Goal: Browse casually: Explore the website without a specific task or goal

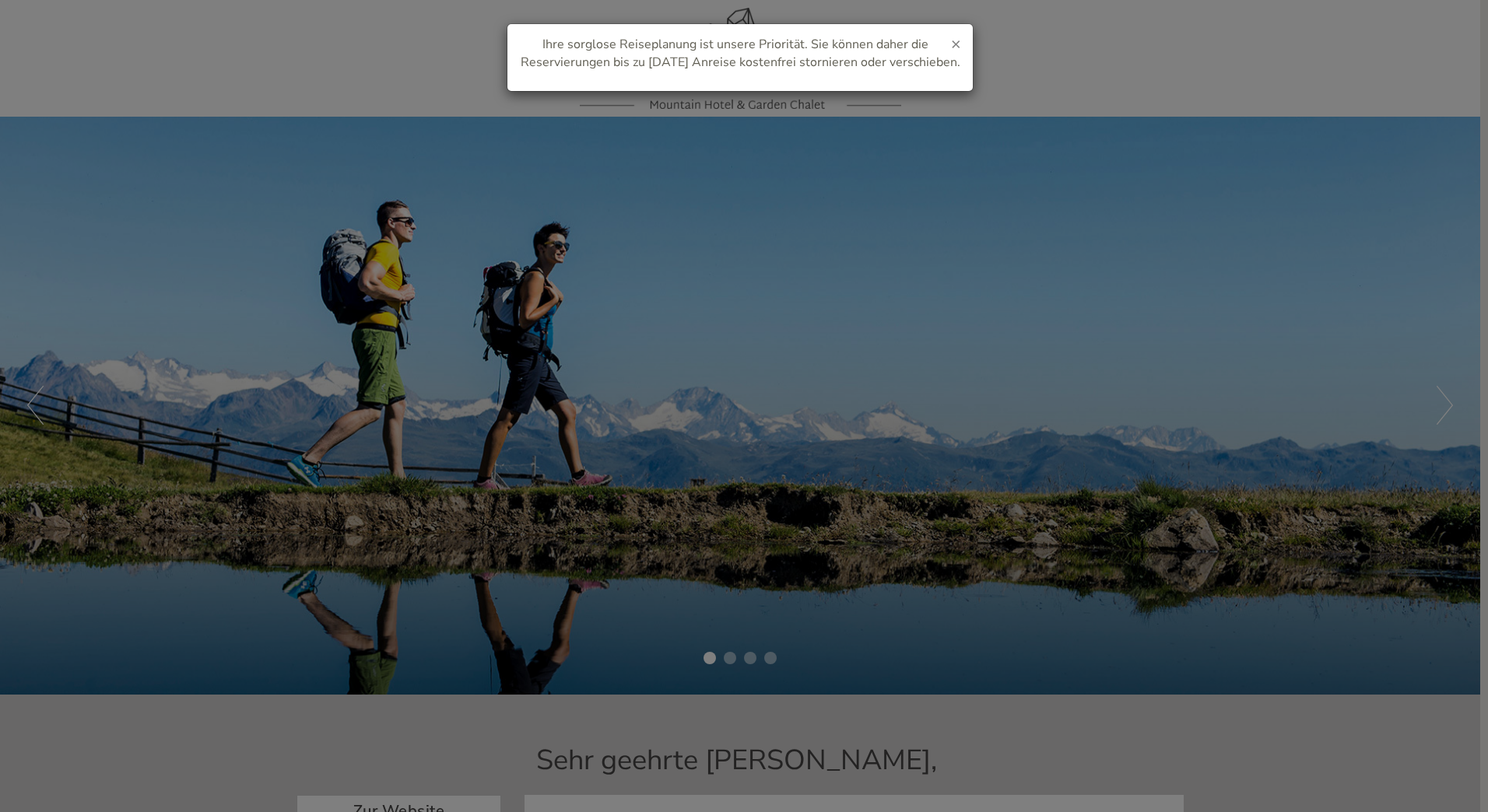
click at [955, 39] on span "×" at bounding box center [955, 44] width 10 height 22
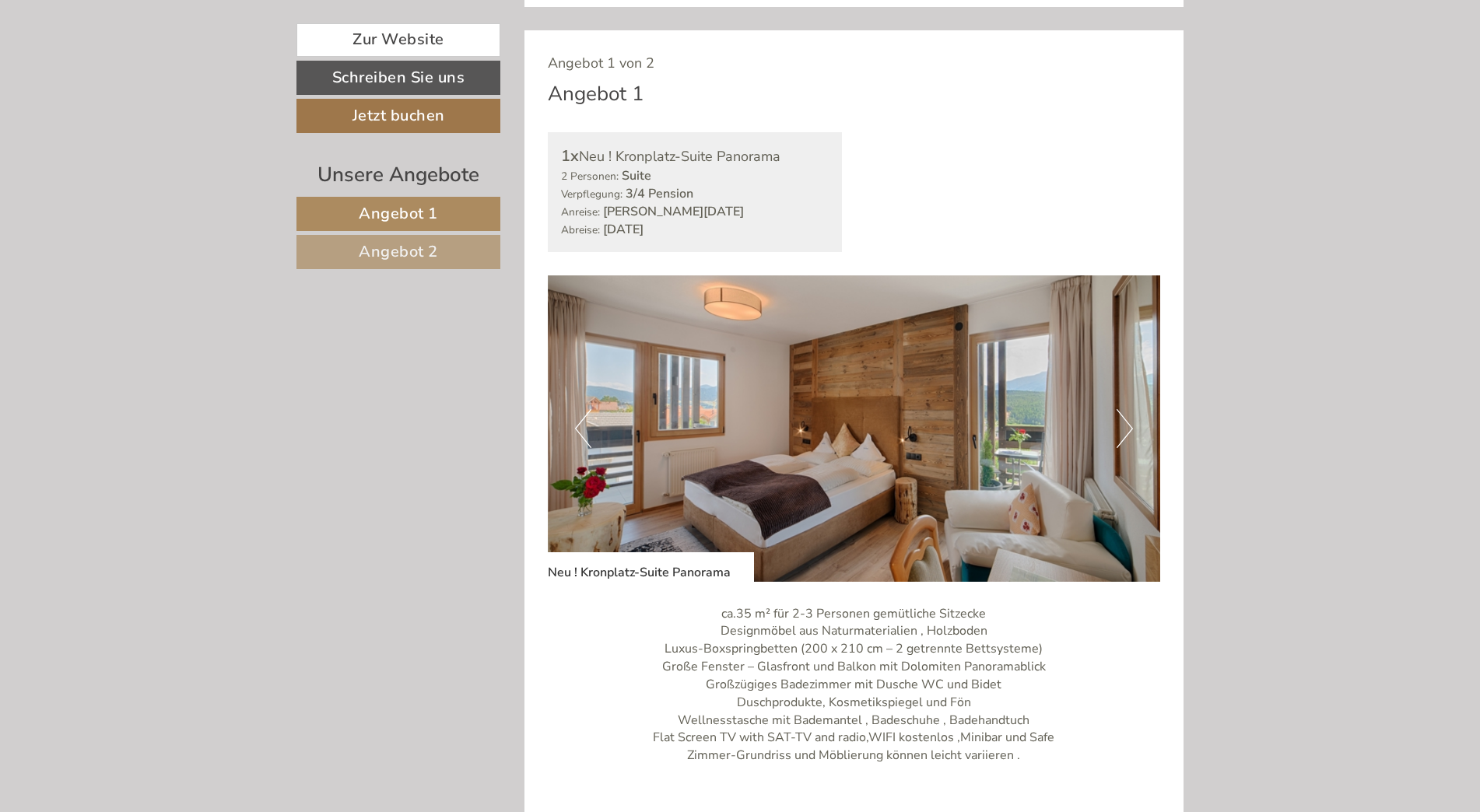
scroll to position [1012, 0]
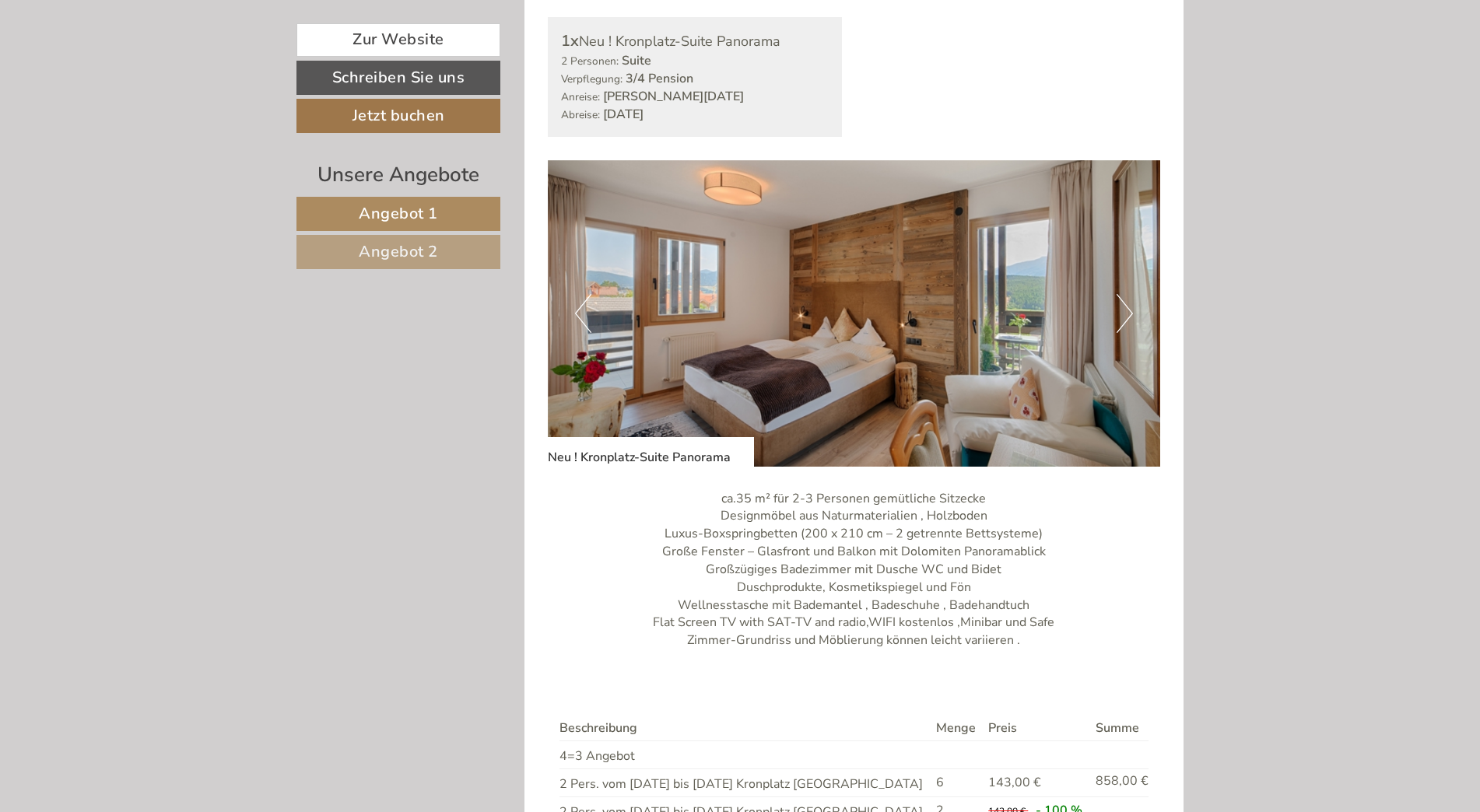
click at [1128, 308] on button "Next" at bounding box center [1126, 313] width 16 height 39
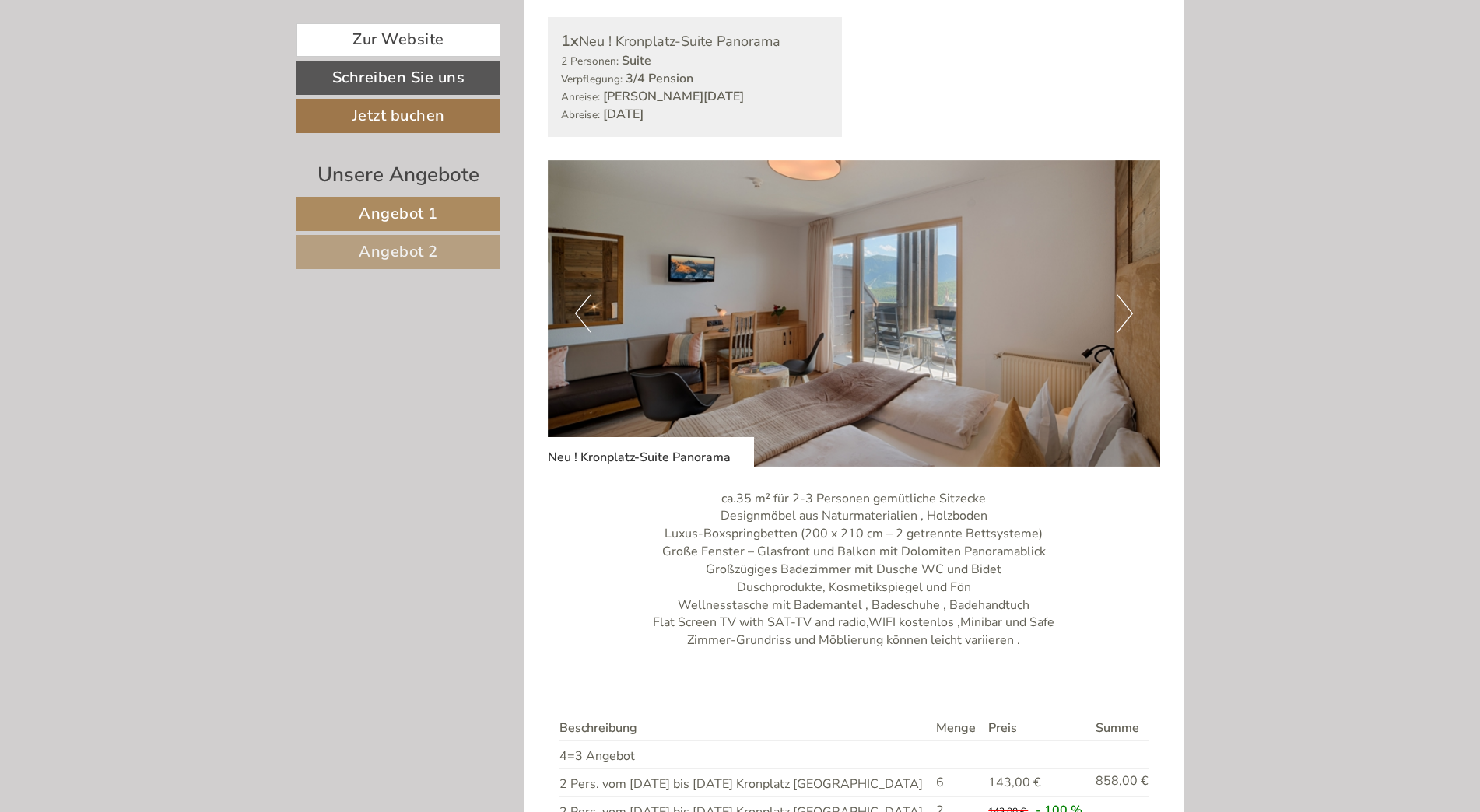
click at [1128, 308] on button "Next" at bounding box center [1126, 313] width 16 height 39
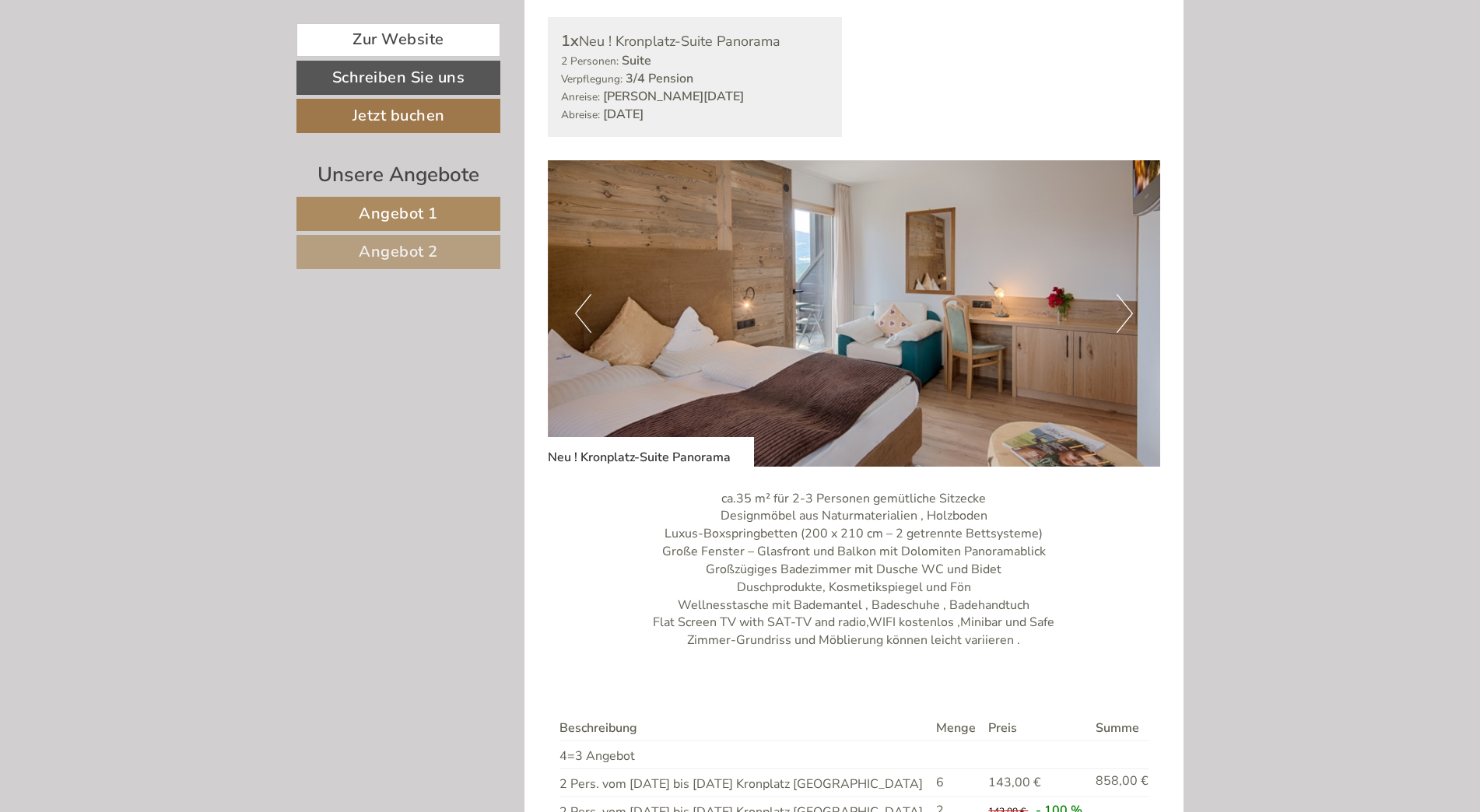
click at [1128, 308] on button "Next" at bounding box center [1126, 313] width 16 height 39
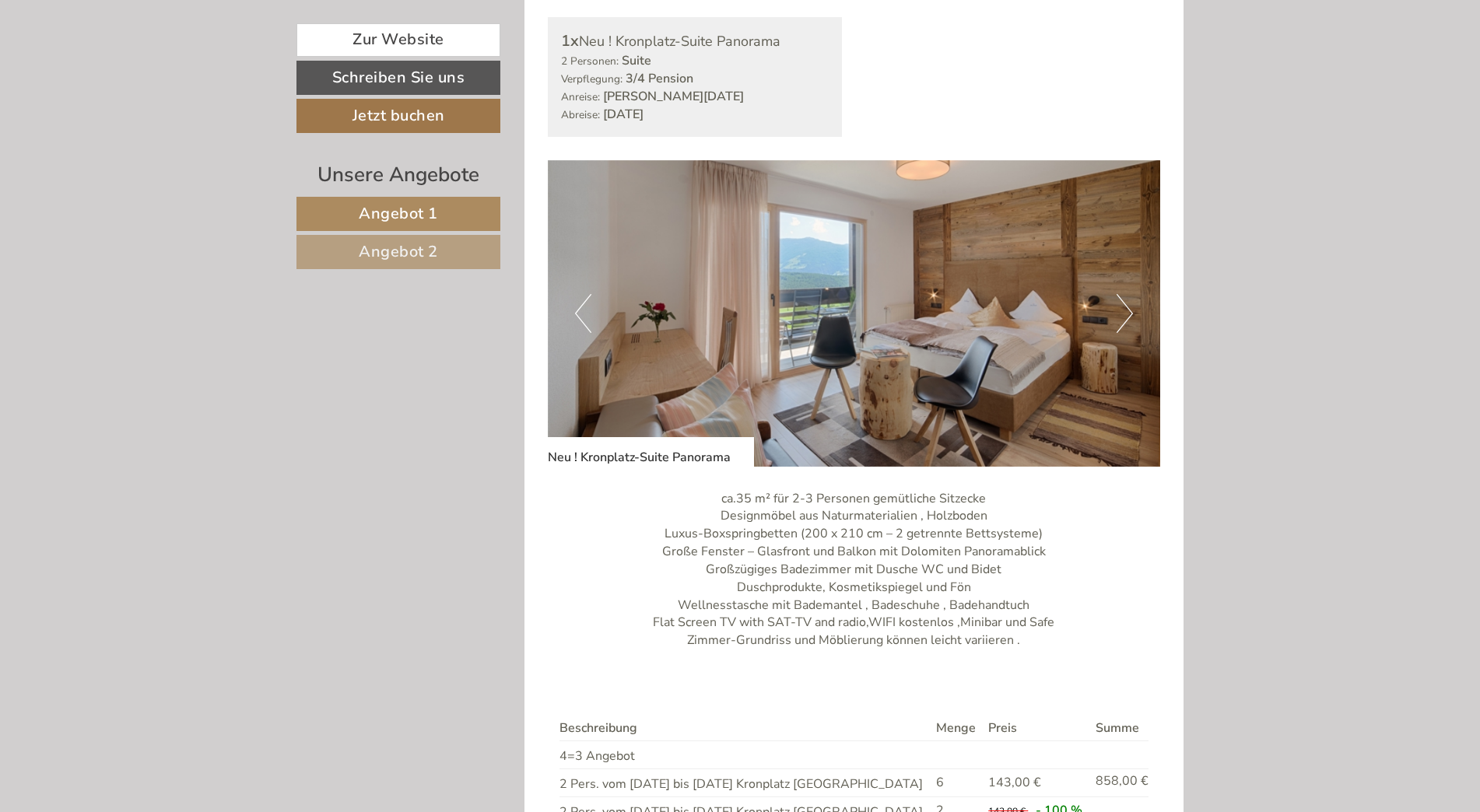
click at [1128, 308] on button "Next" at bounding box center [1126, 313] width 16 height 39
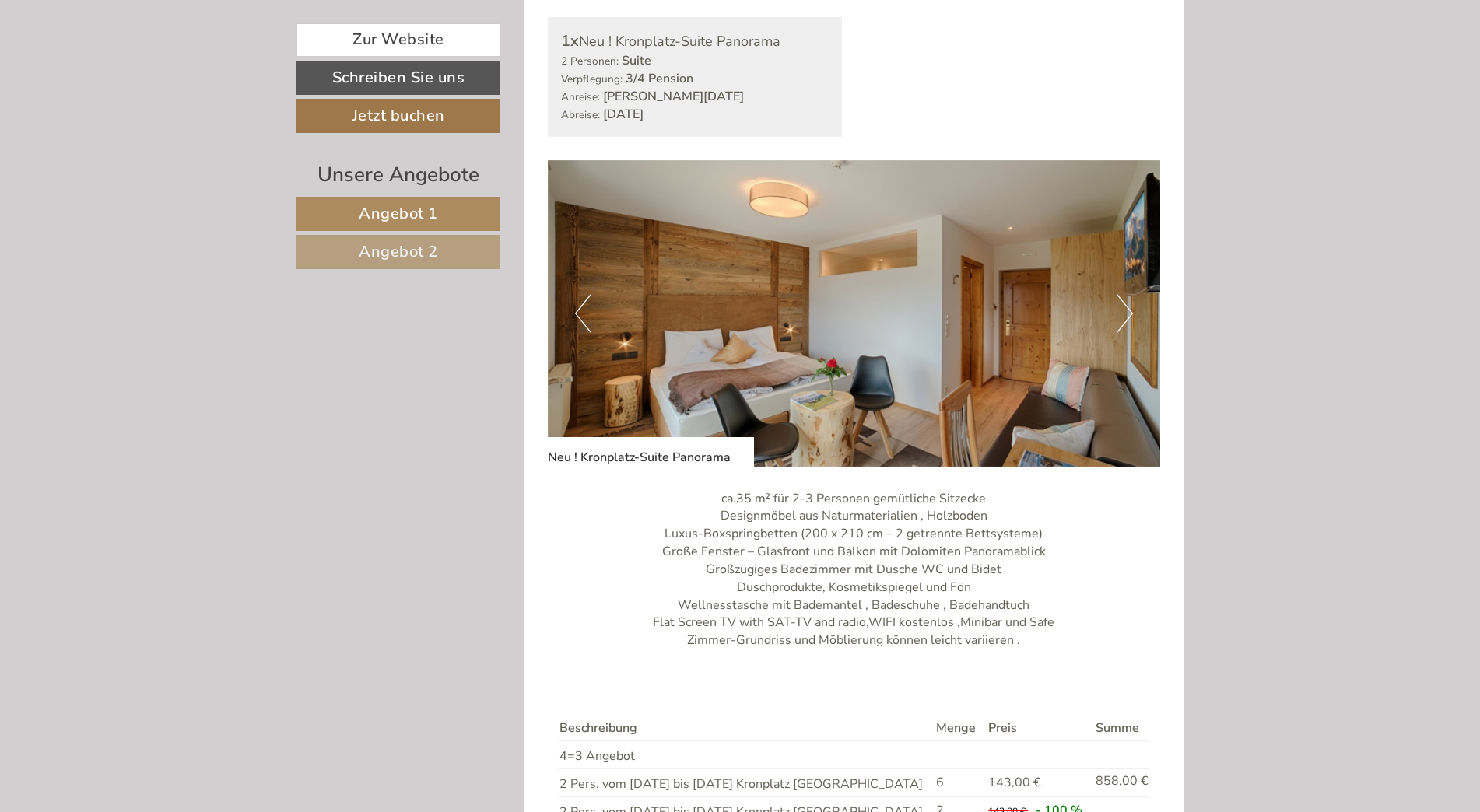
click at [1128, 308] on button "Next" at bounding box center [1126, 313] width 16 height 39
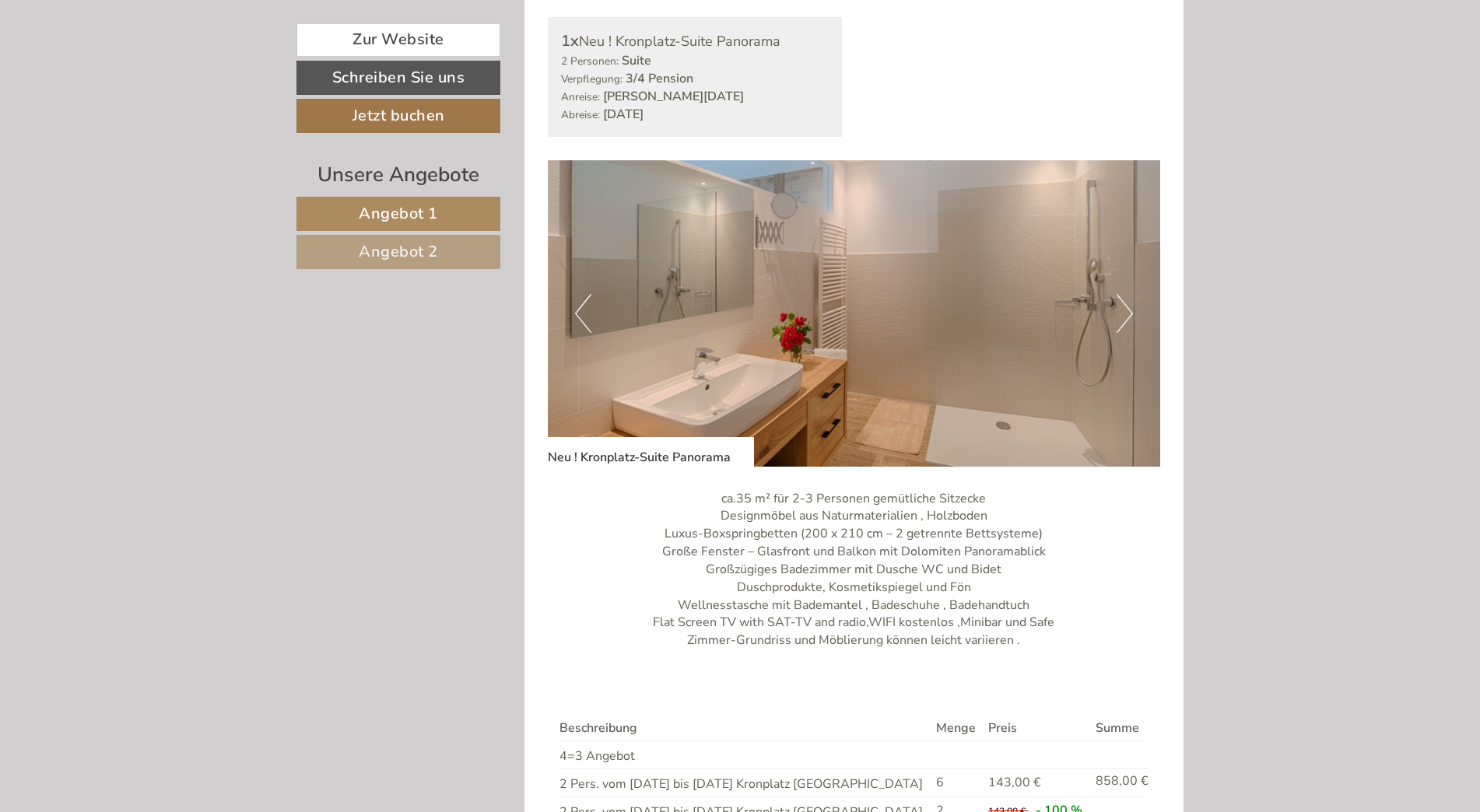
click at [1128, 308] on button "Next" at bounding box center [1126, 313] width 16 height 39
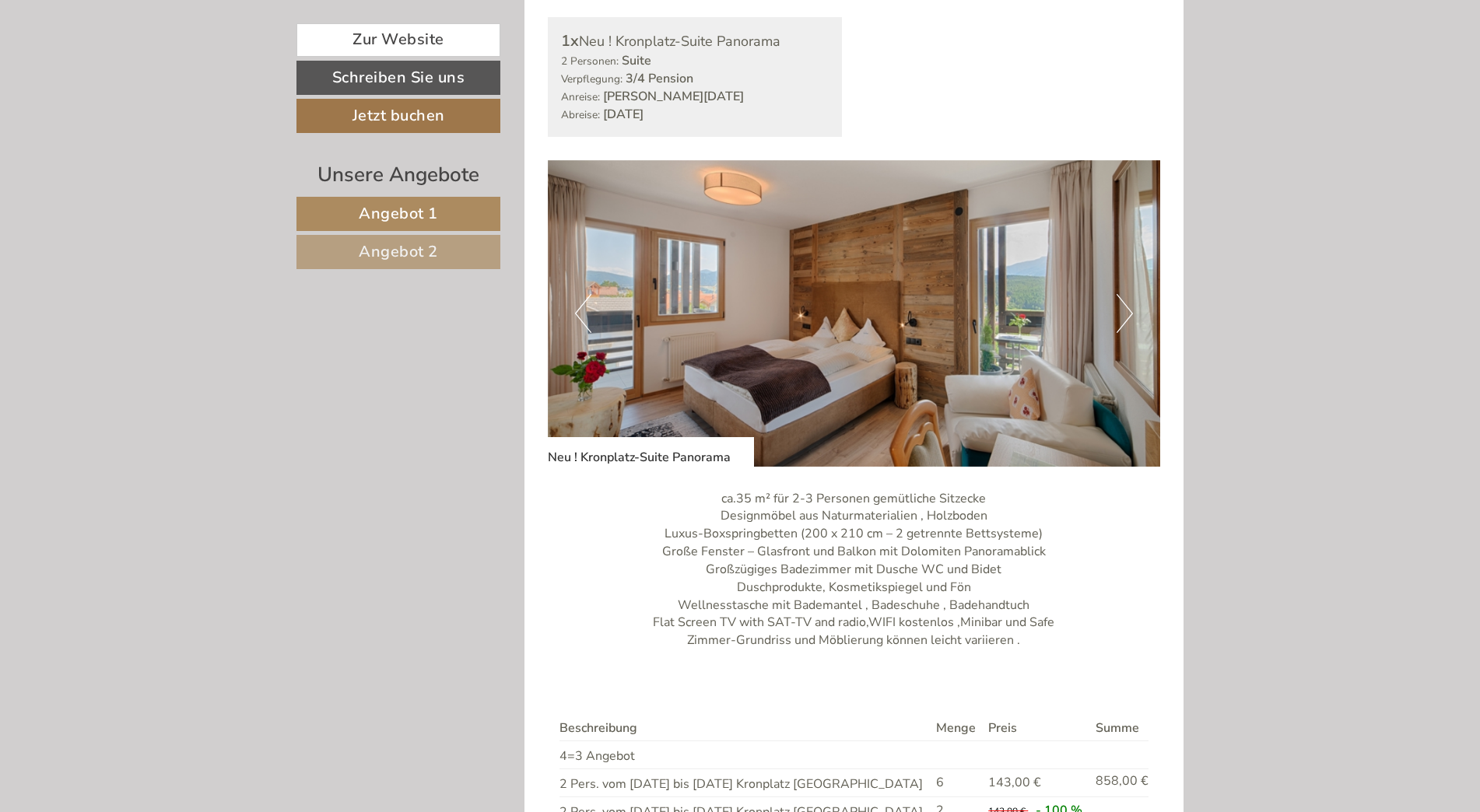
click at [1128, 308] on button "Next" at bounding box center [1126, 313] width 16 height 39
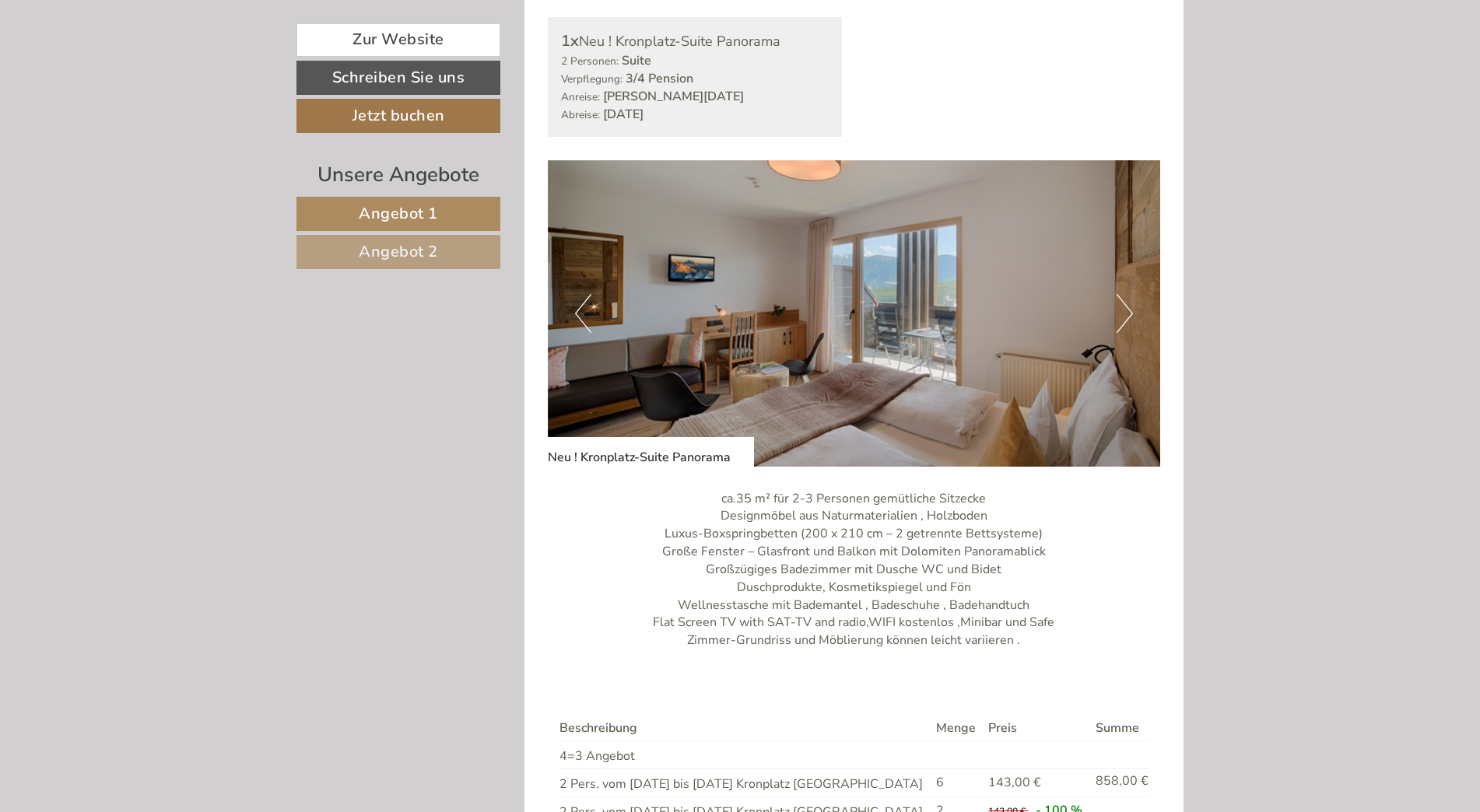
click at [1128, 308] on button "Next" at bounding box center [1126, 313] width 16 height 39
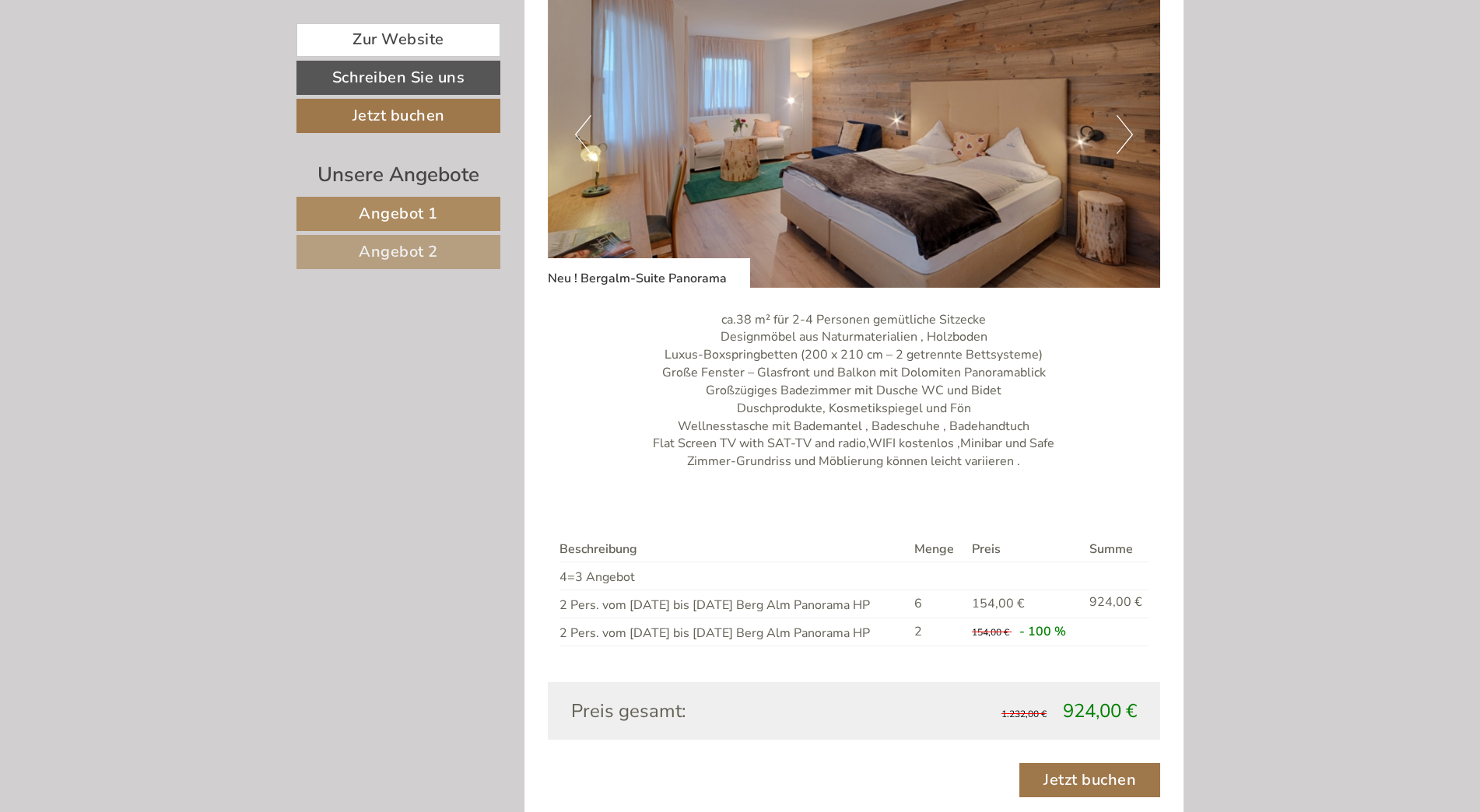
scroll to position [2257, 0]
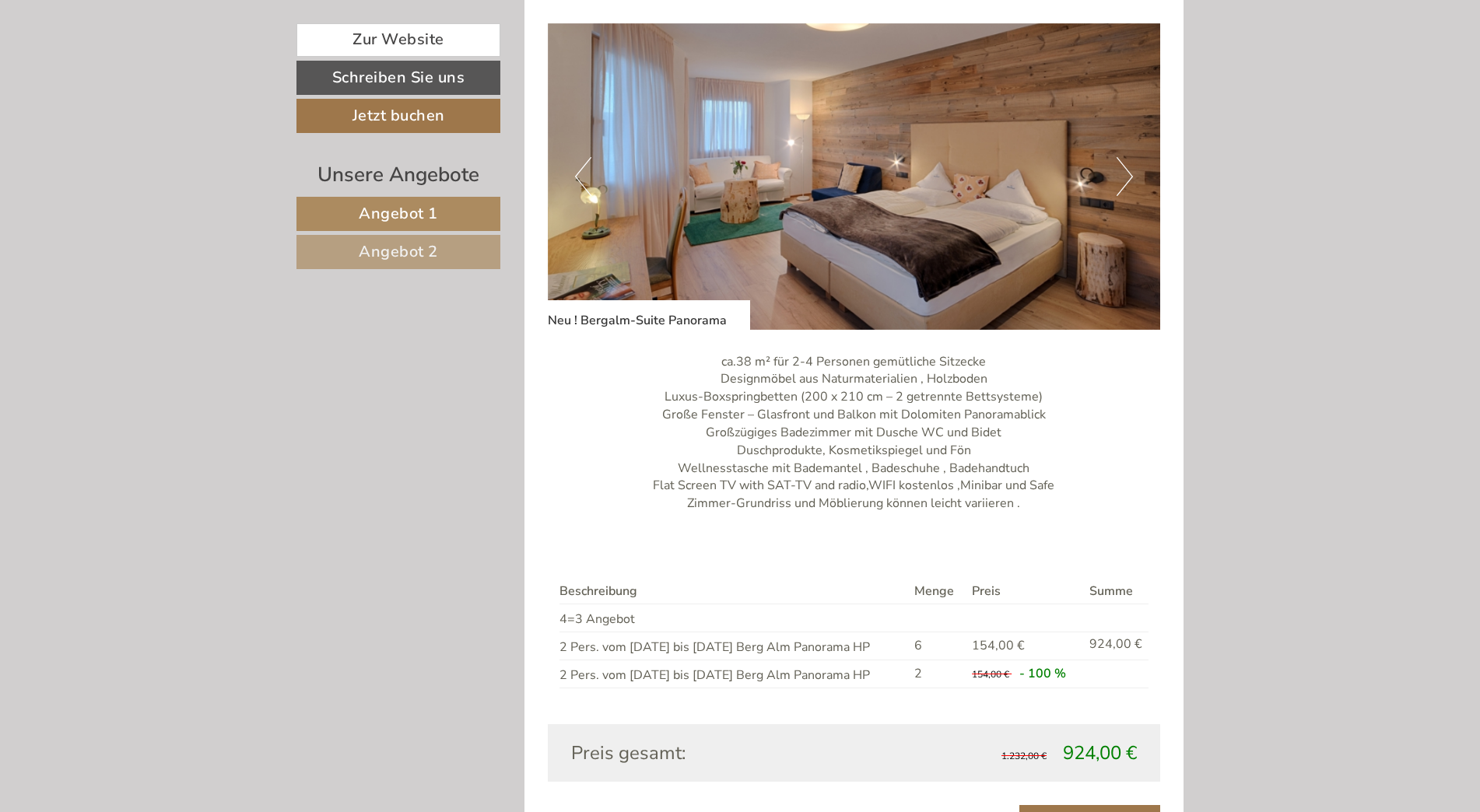
click at [1132, 174] on button "Next" at bounding box center [1126, 176] width 16 height 39
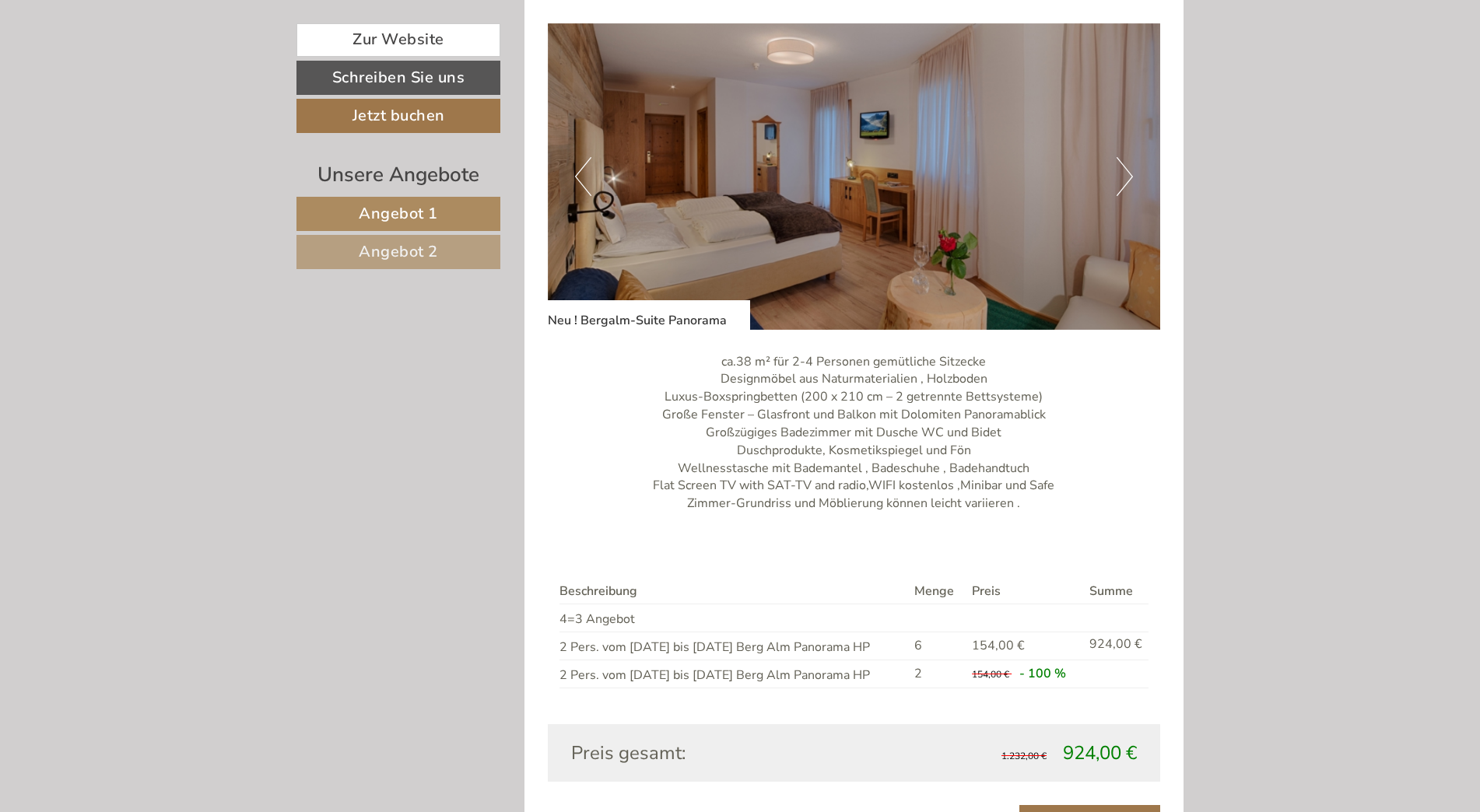
click at [1132, 174] on button "Next" at bounding box center [1126, 176] width 16 height 39
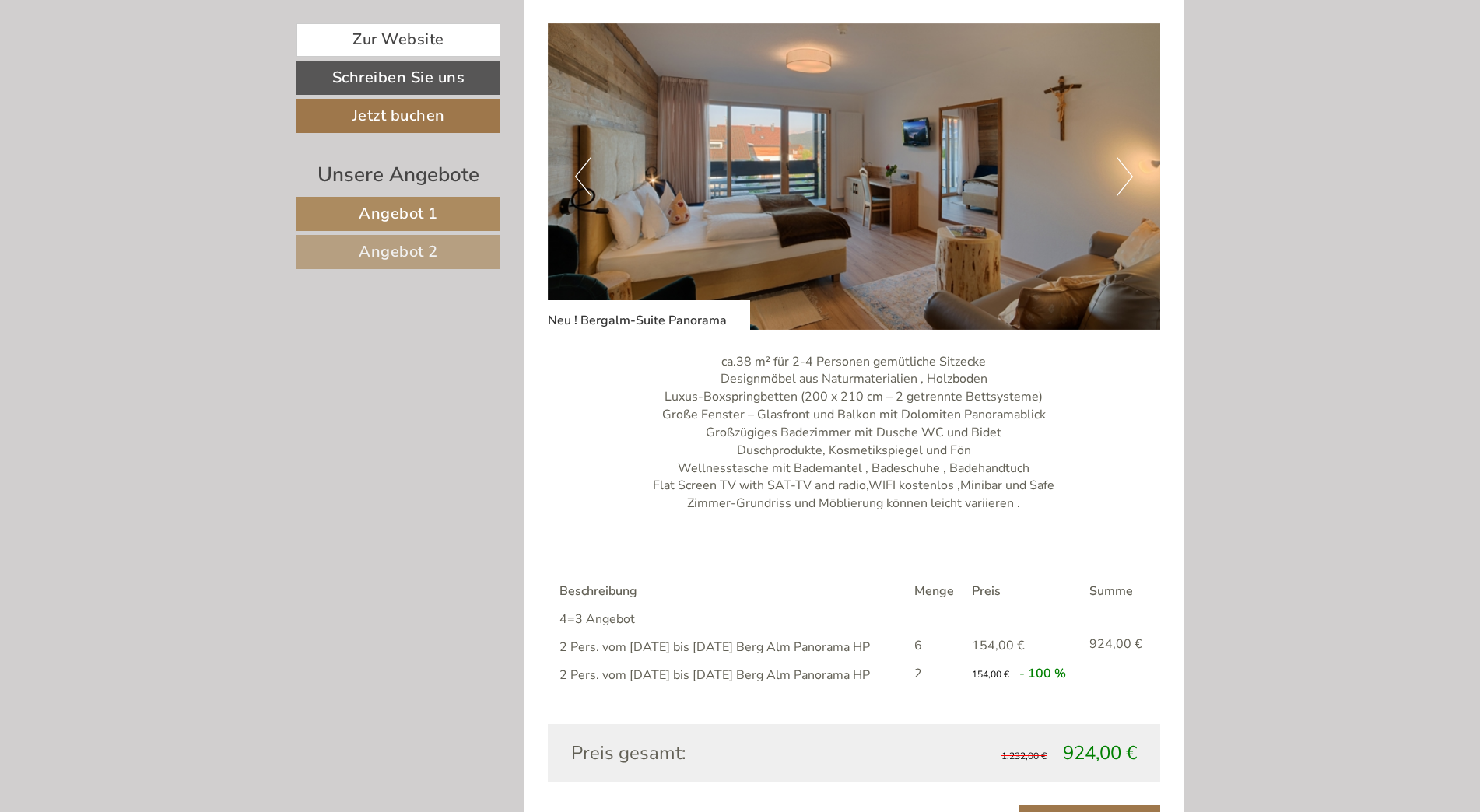
click at [1132, 174] on button "Next" at bounding box center [1126, 176] width 16 height 39
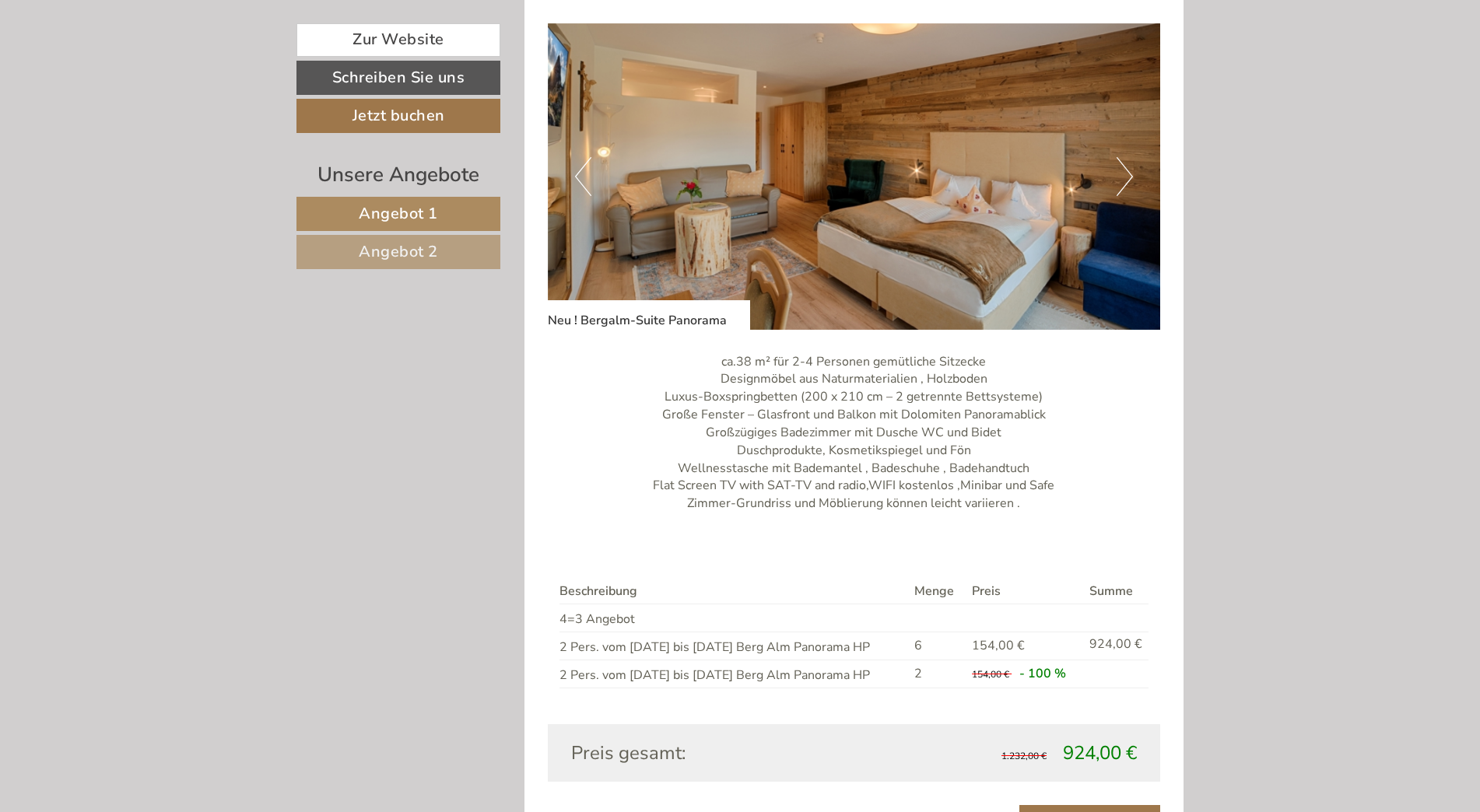
click at [1132, 174] on button "Next" at bounding box center [1126, 176] width 16 height 39
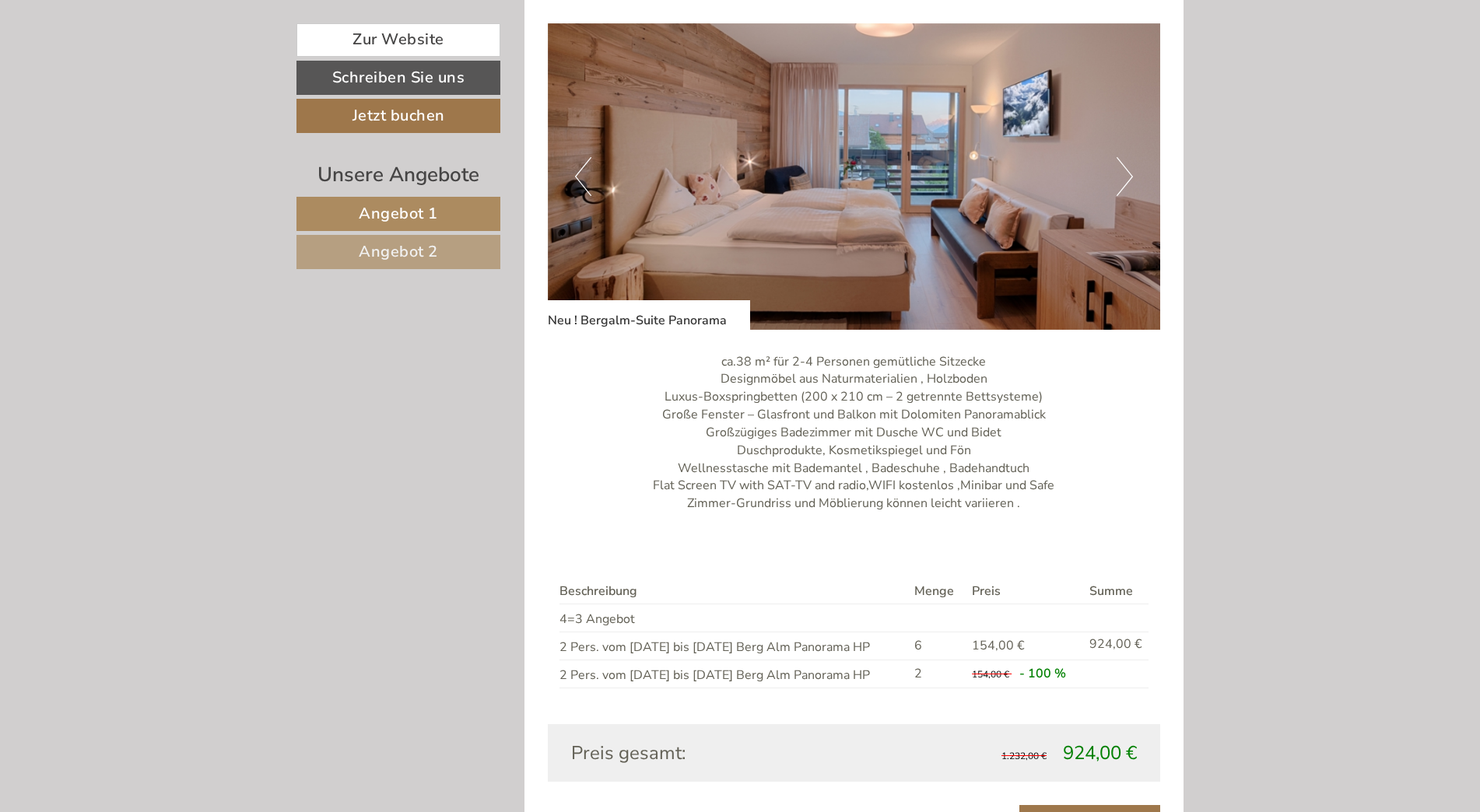
click at [1132, 174] on button "Next" at bounding box center [1126, 176] width 16 height 39
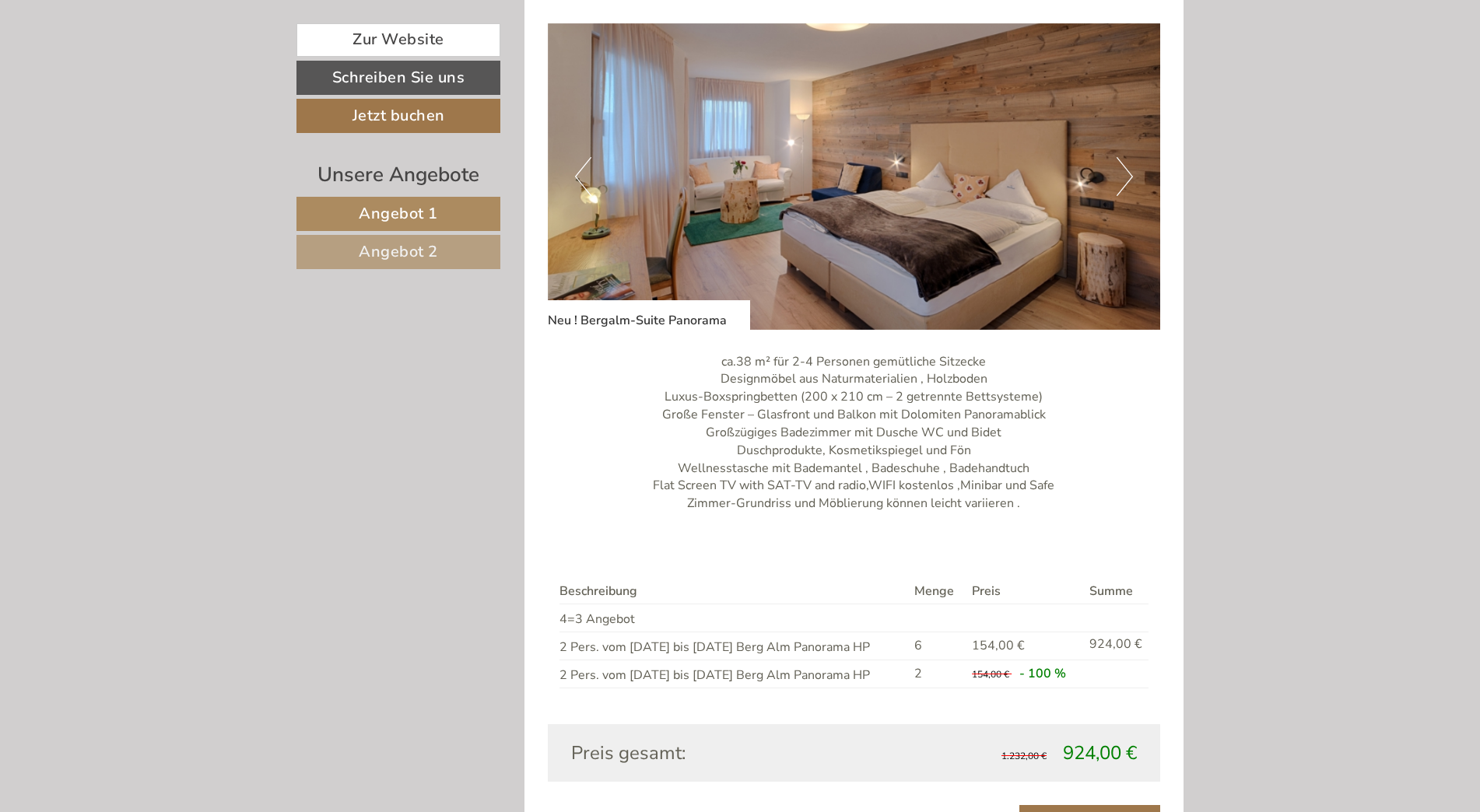
click at [1132, 174] on button "Next" at bounding box center [1126, 176] width 16 height 39
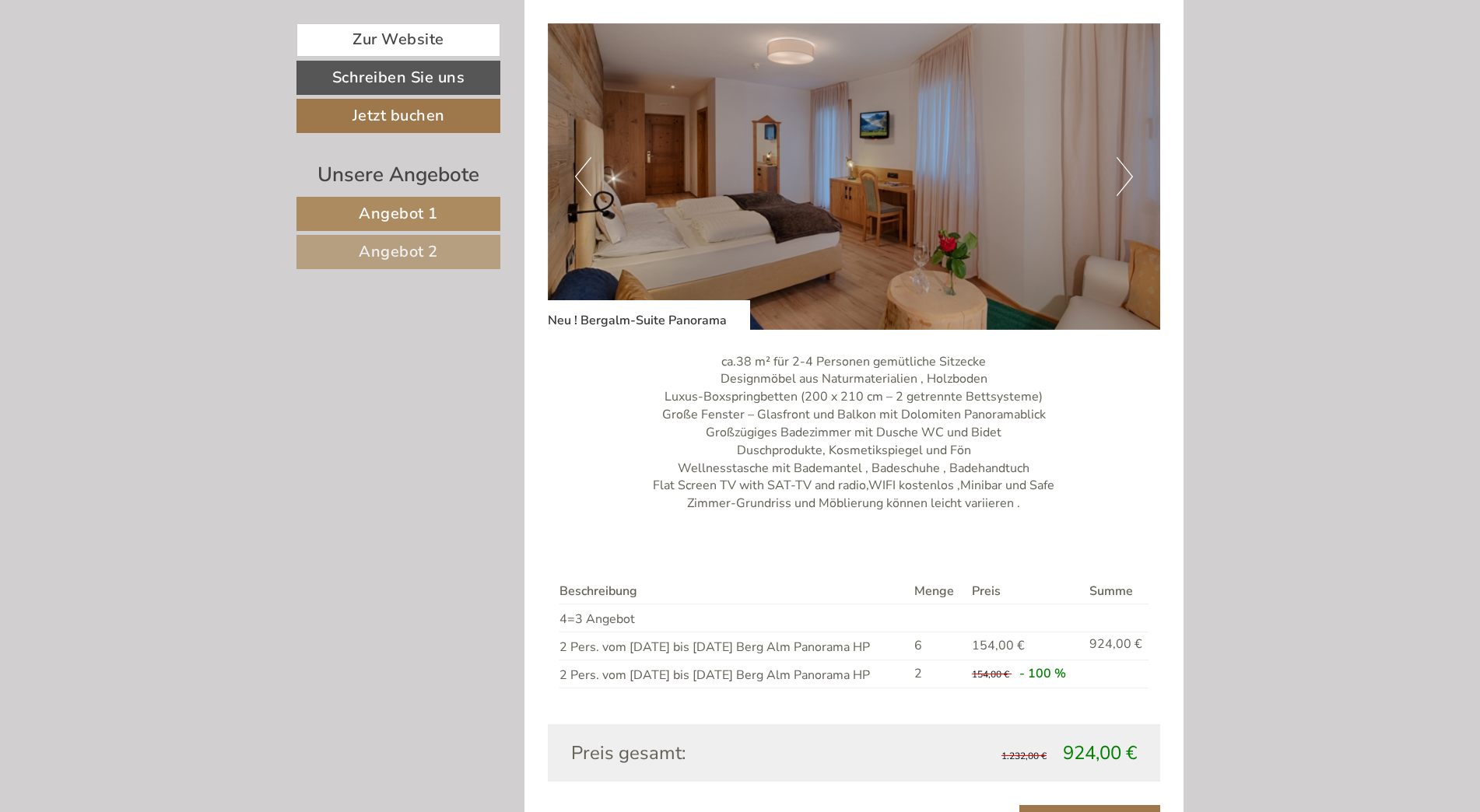
click at [1132, 174] on button "Next" at bounding box center [1126, 176] width 16 height 39
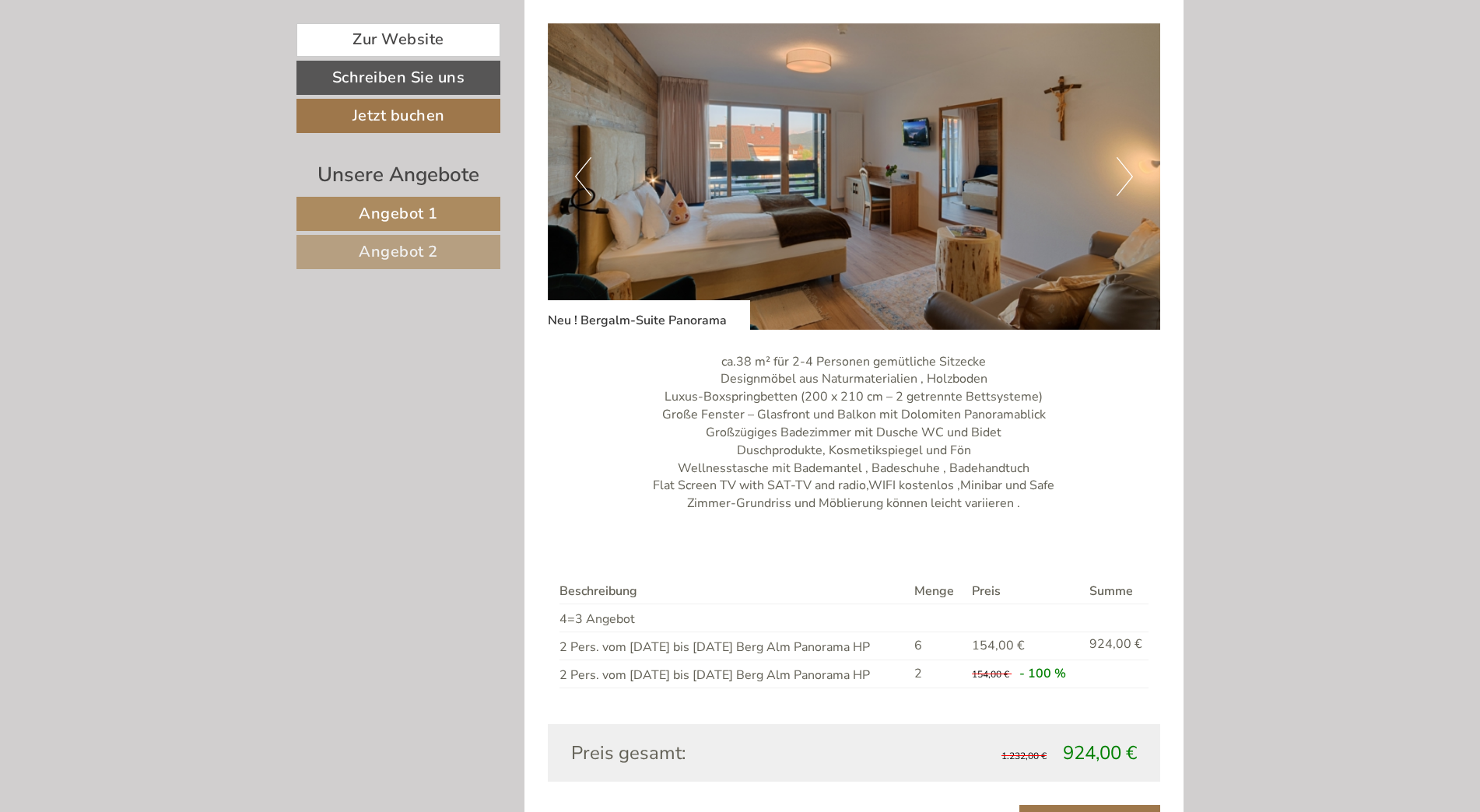
click at [1132, 174] on button "Next" at bounding box center [1126, 176] width 16 height 39
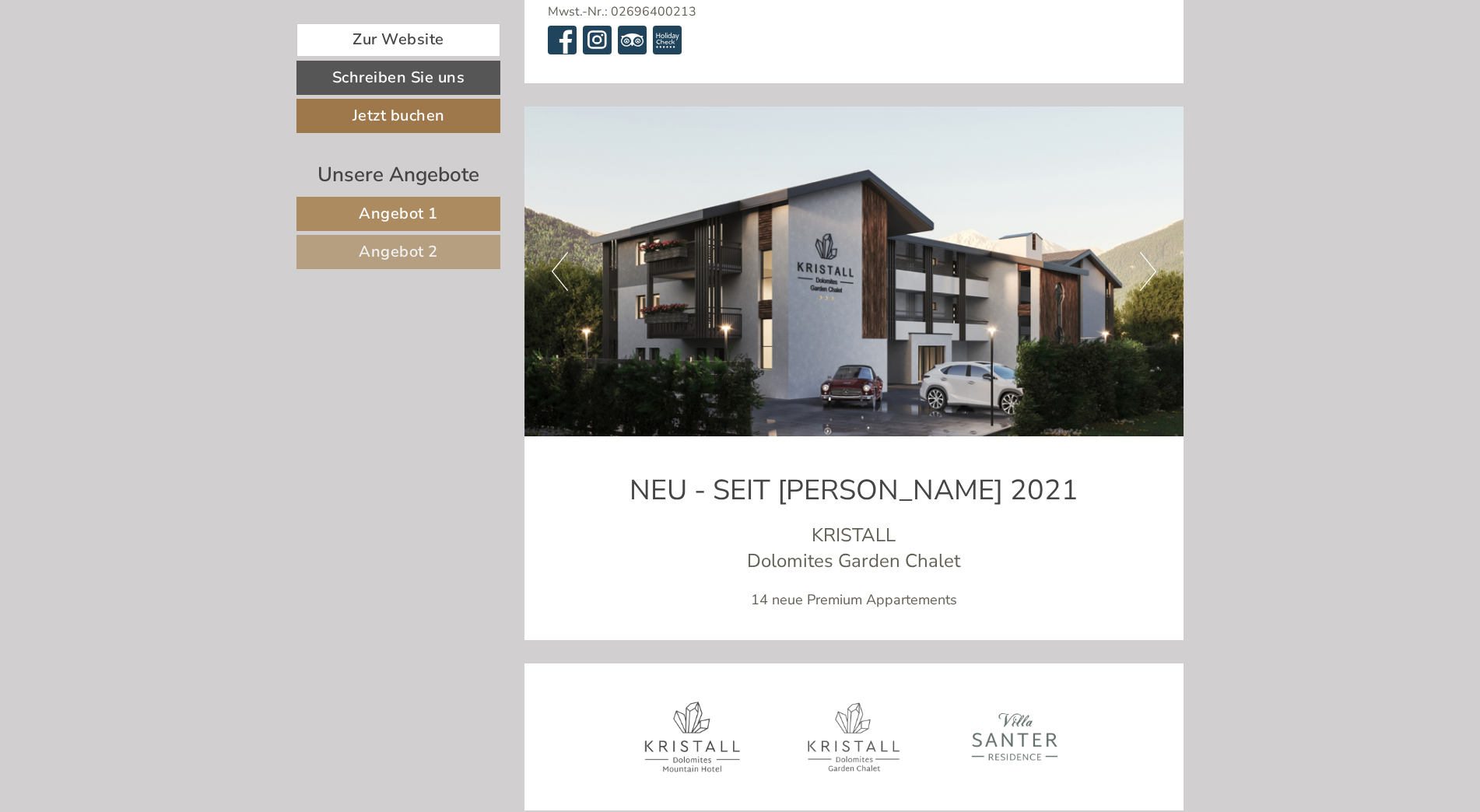
scroll to position [5758, 0]
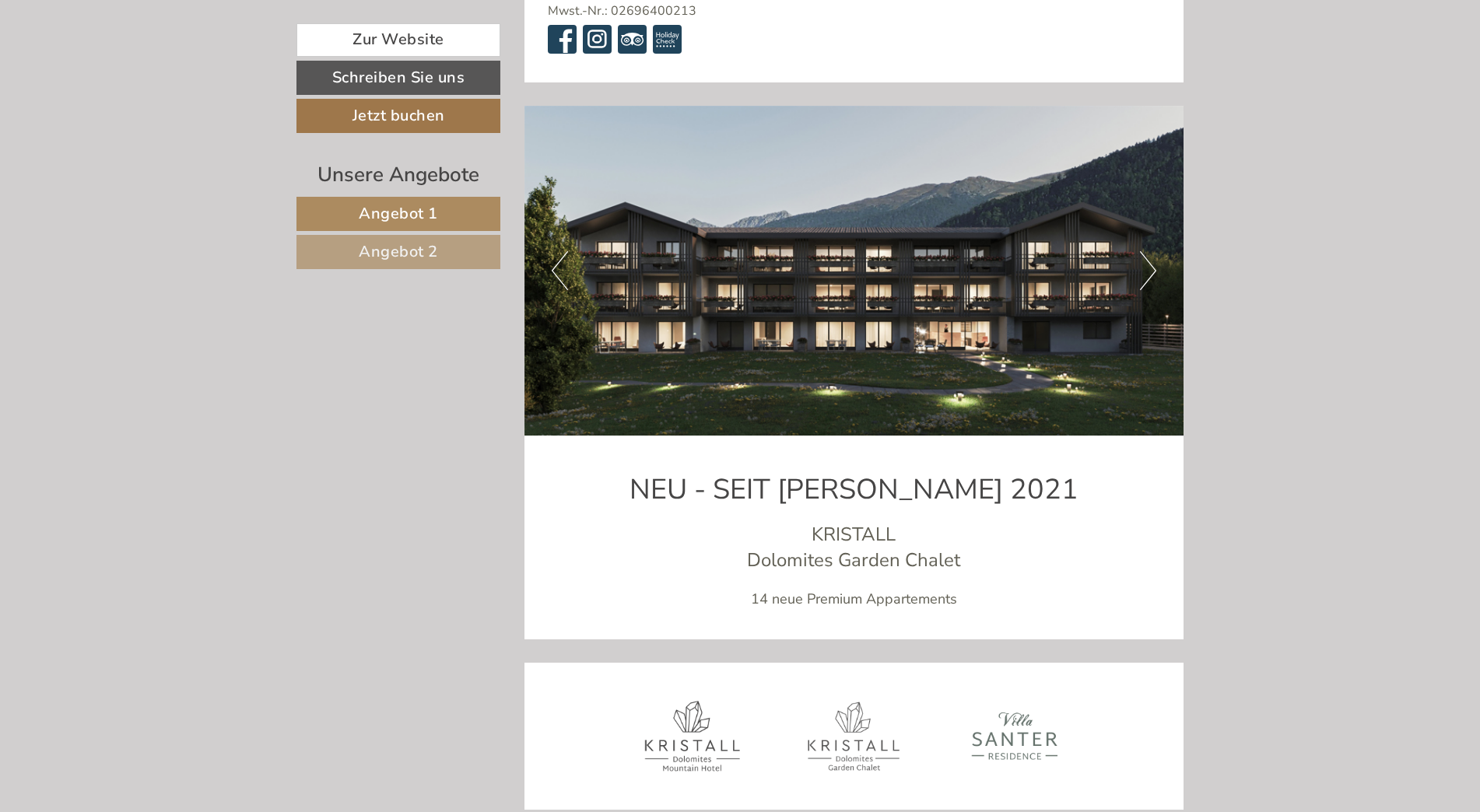
click at [1150, 251] on button "Next" at bounding box center [1148, 270] width 16 height 39
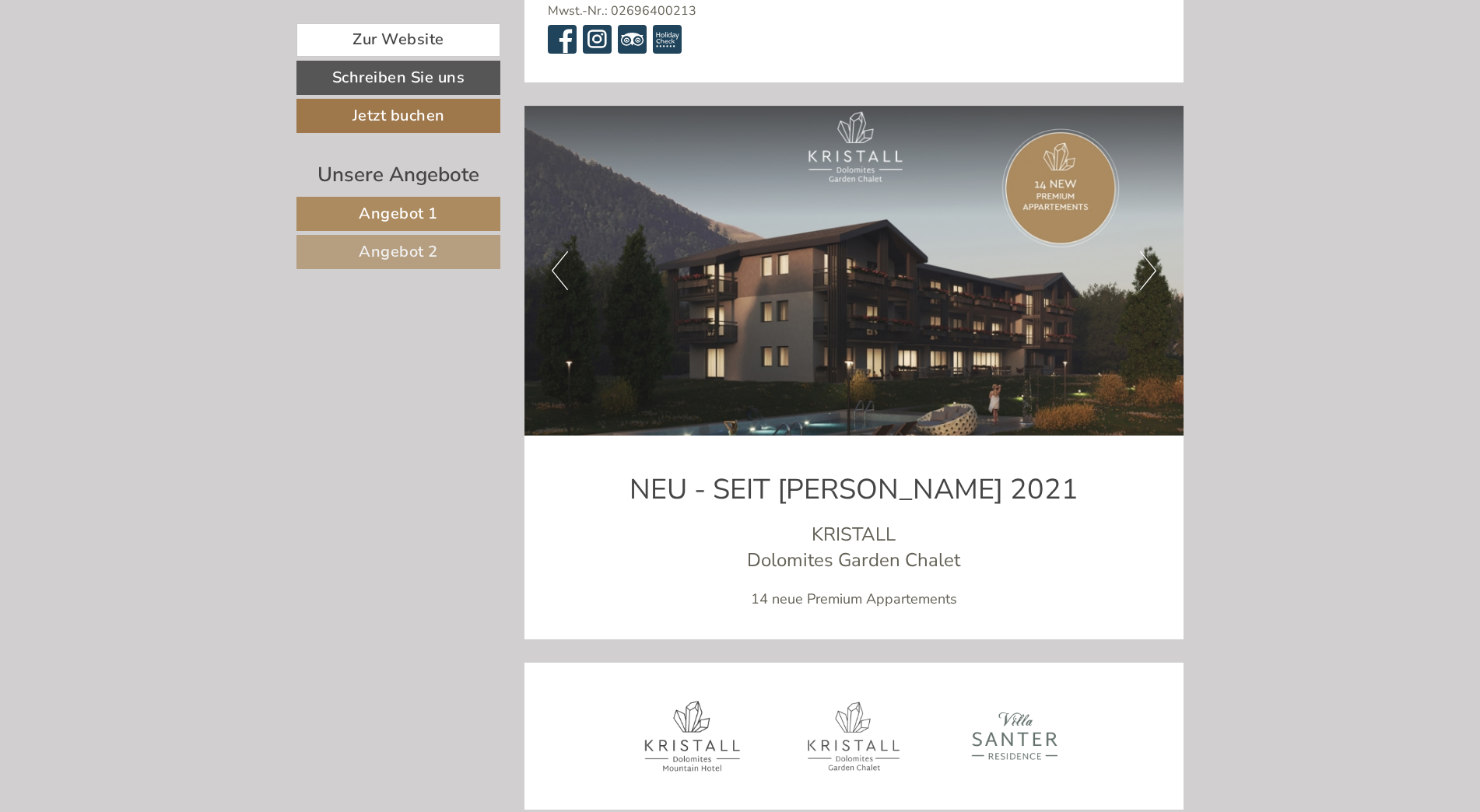
click at [1150, 251] on button "Next" at bounding box center [1148, 270] width 16 height 39
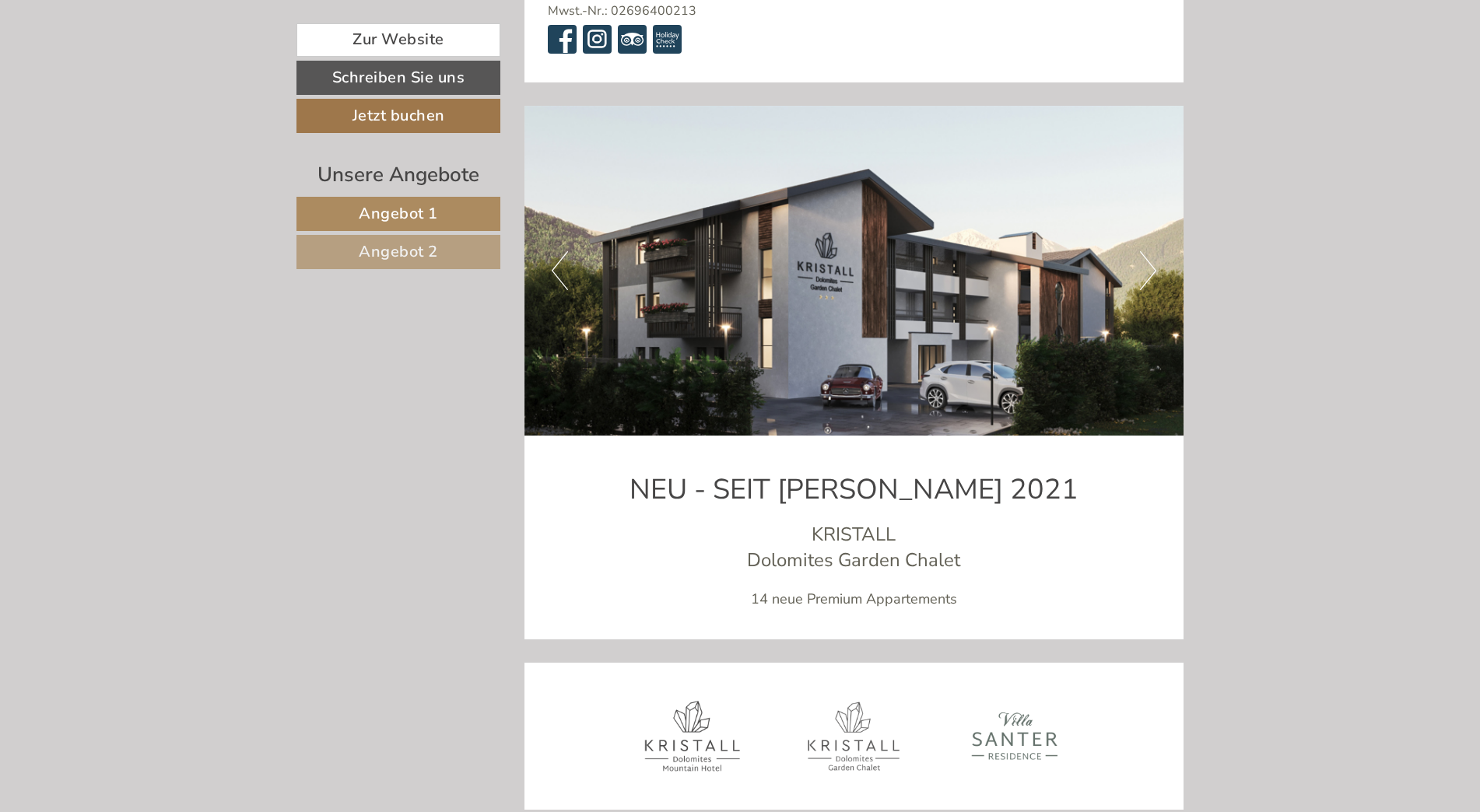
click at [1150, 251] on button "Next" at bounding box center [1148, 270] width 16 height 39
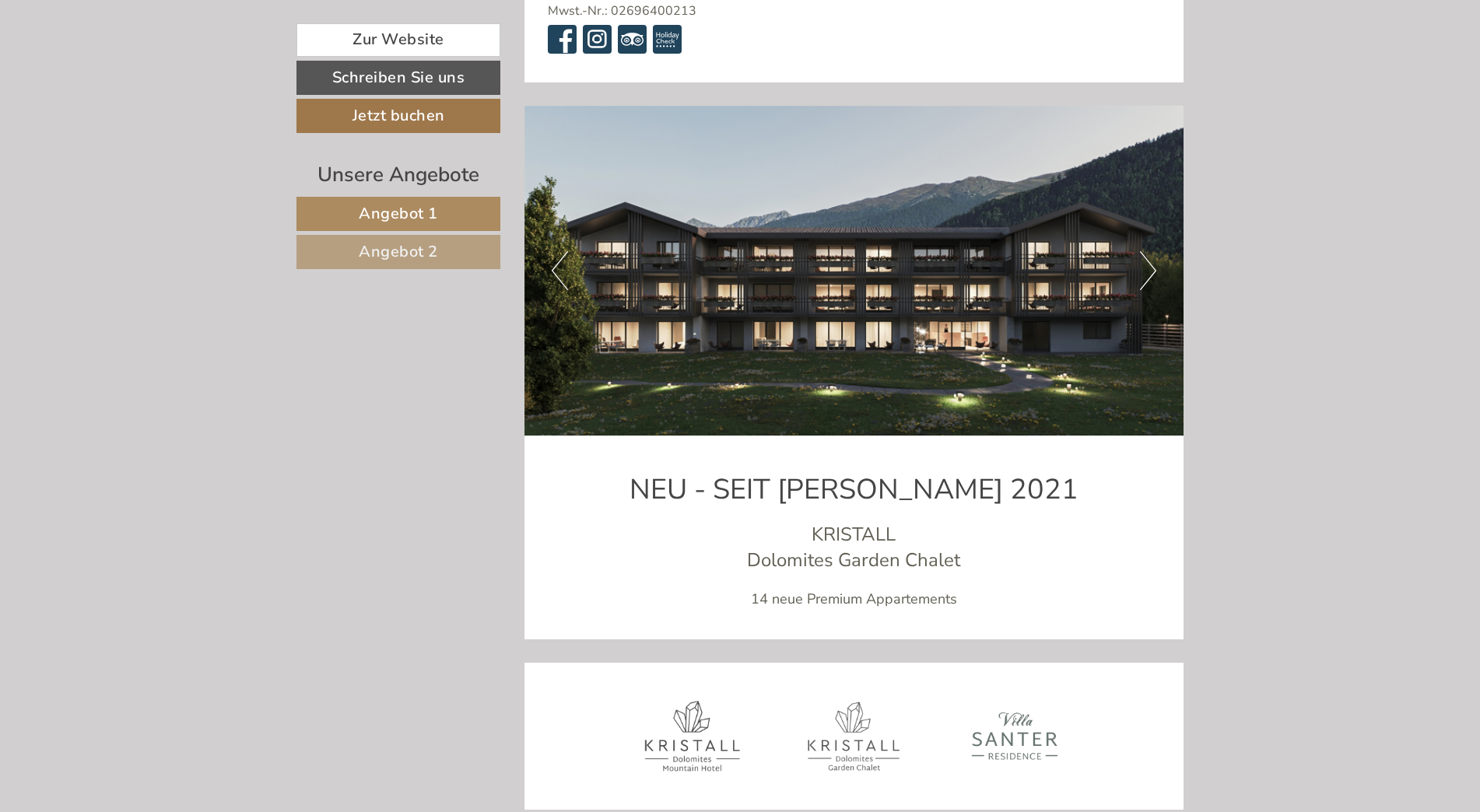
click at [1150, 251] on button "Next" at bounding box center [1148, 270] width 16 height 39
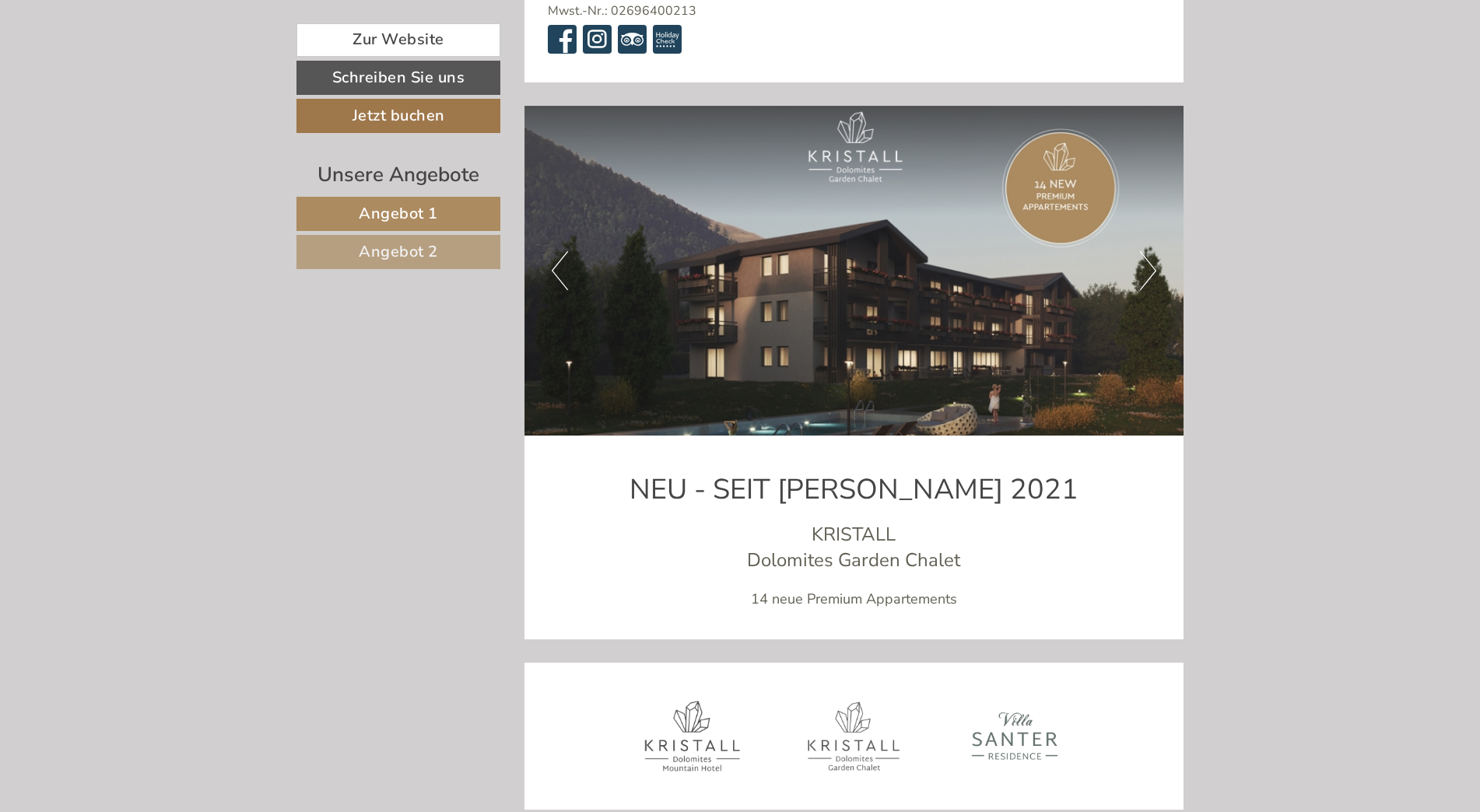
click at [1150, 251] on button "Next" at bounding box center [1148, 270] width 16 height 39
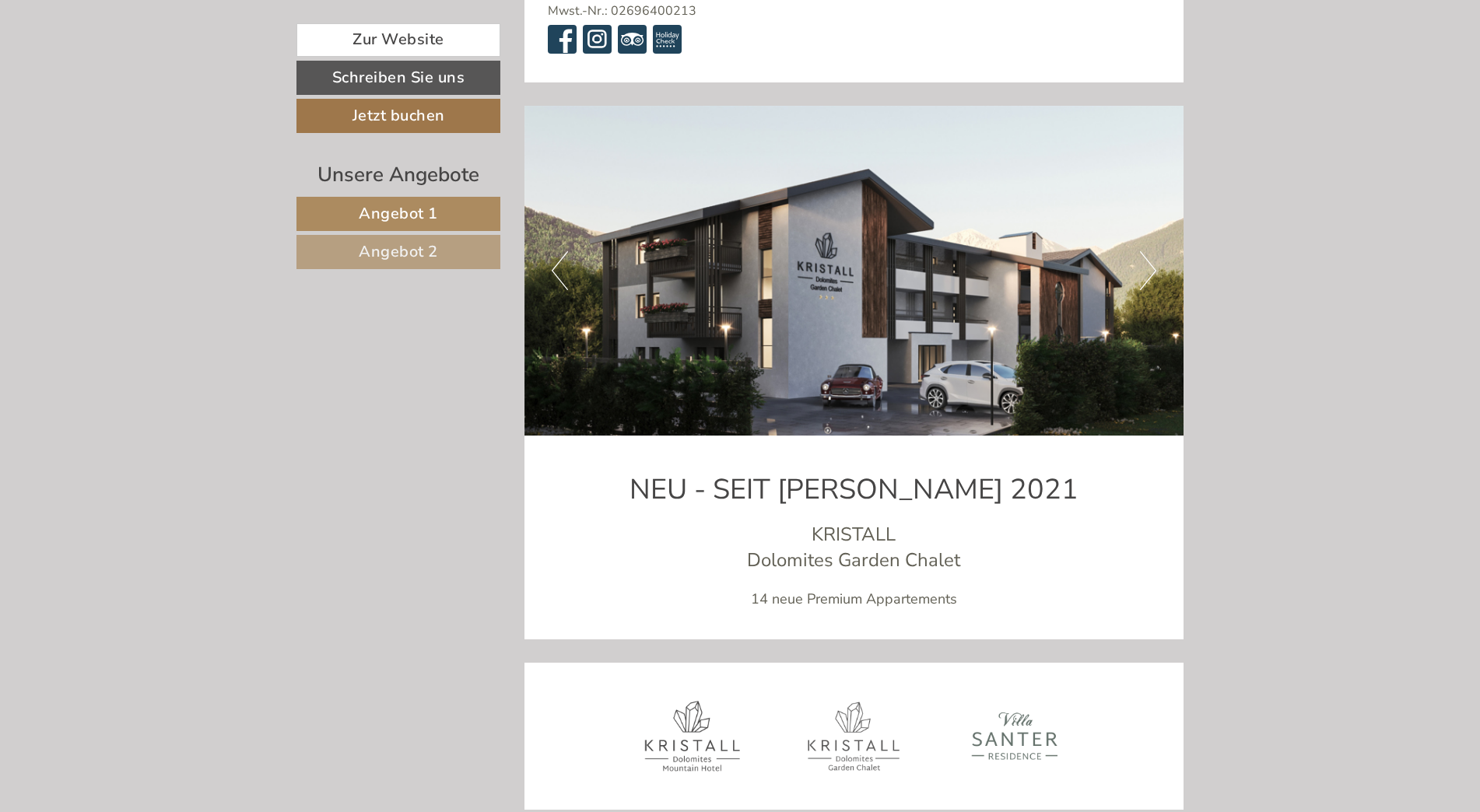
click at [1150, 251] on button "Next" at bounding box center [1148, 270] width 16 height 39
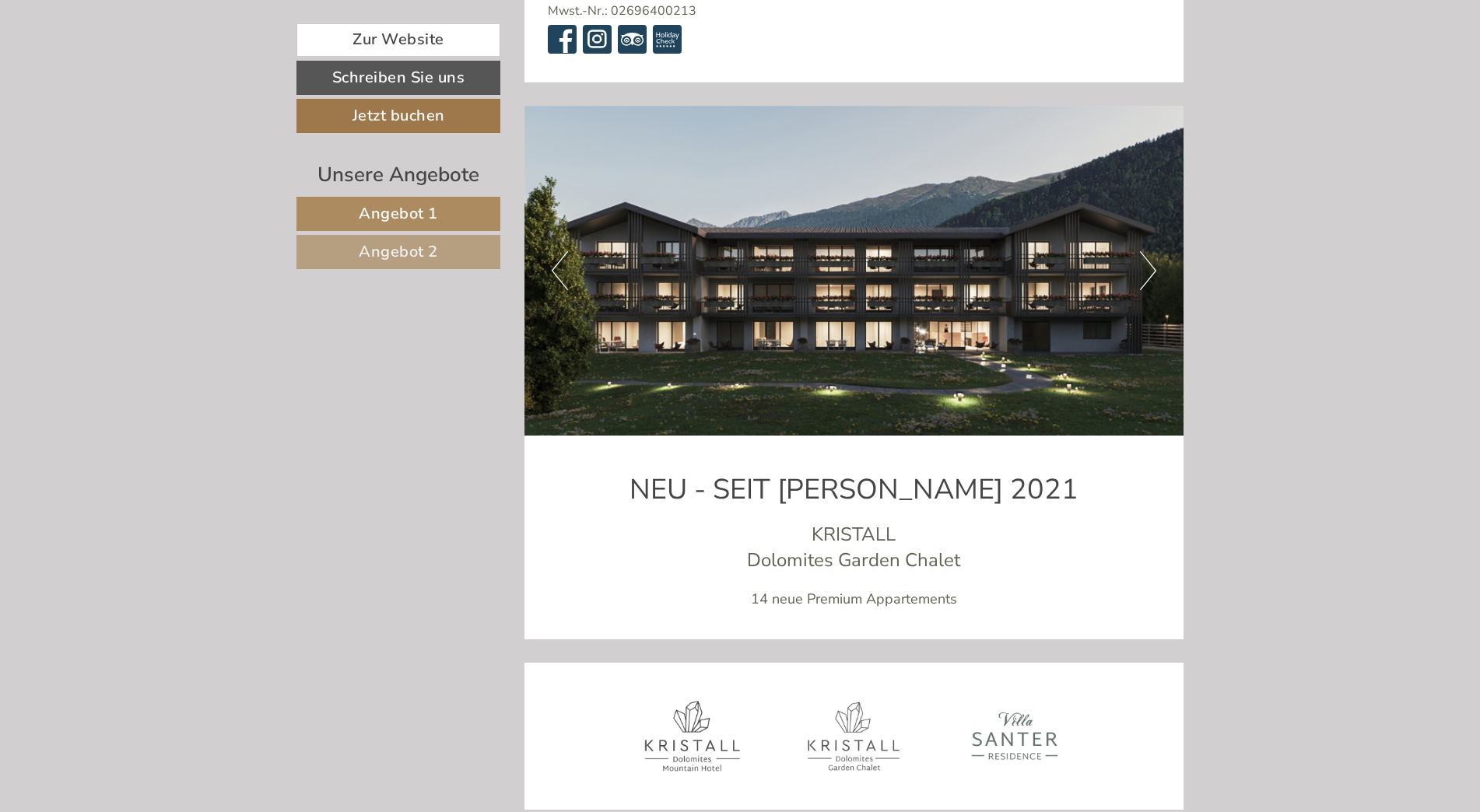
click at [1150, 251] on button "Next" at bounding box center [1148, 270] width 16 height 39
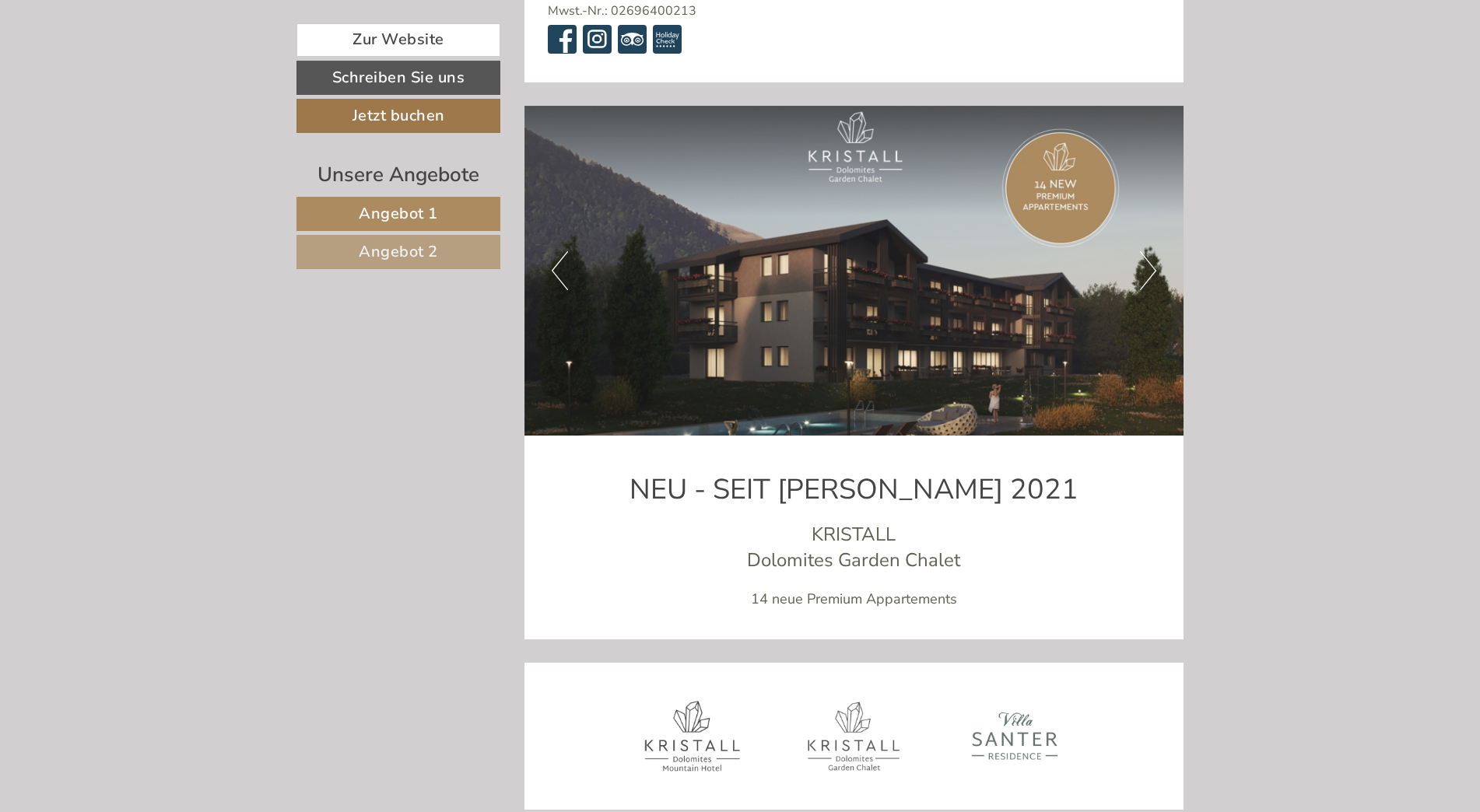
click at [1150, 251] on button "Next" at bounding box center [1148, 270] width 16 height 39
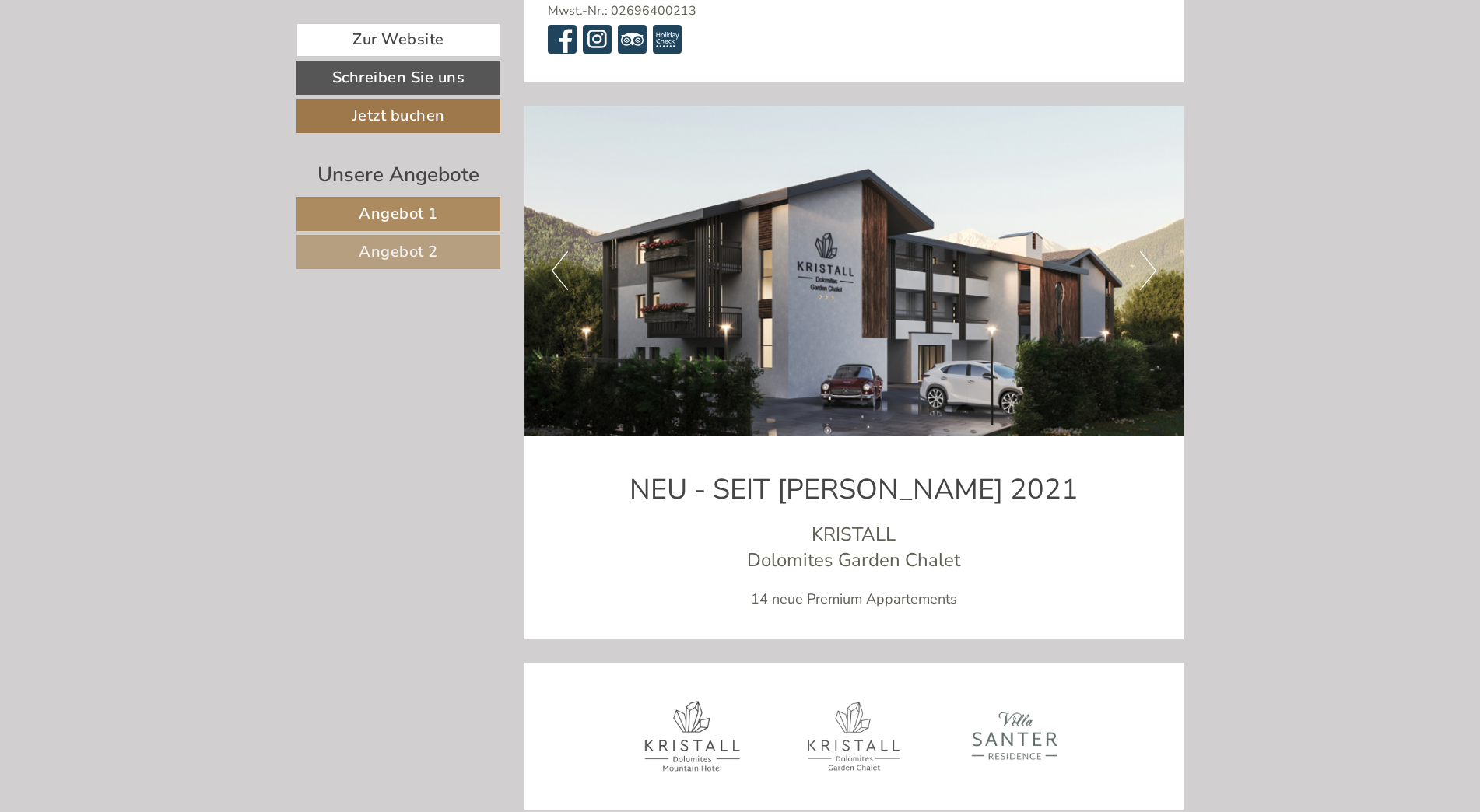
click at [1150, 251] on button "Next" at bounding box center [1148, 270] width 16 height 39
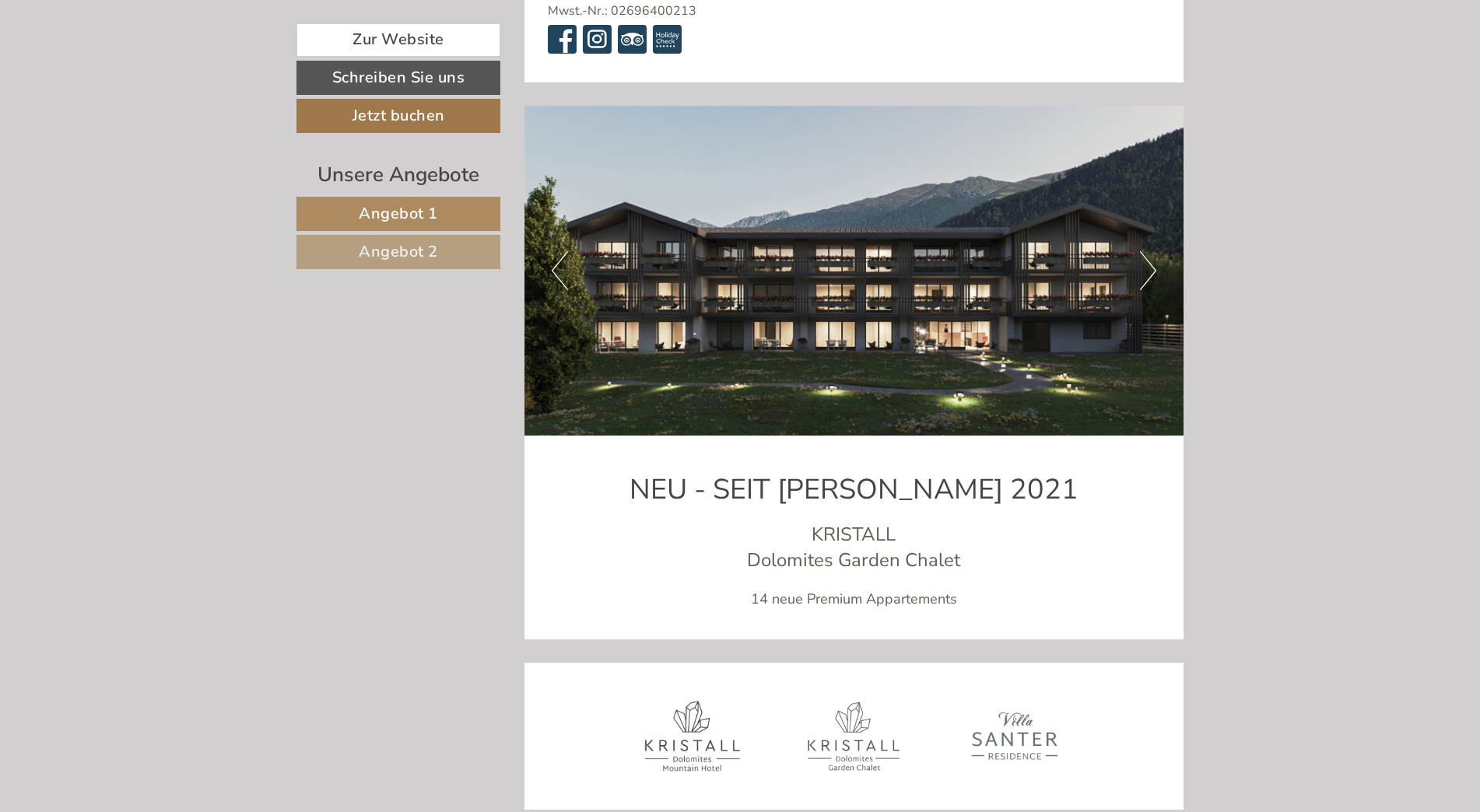
click at [1150, 251] on button "Next" at bounding box center [1148, 270] width 16 height 39
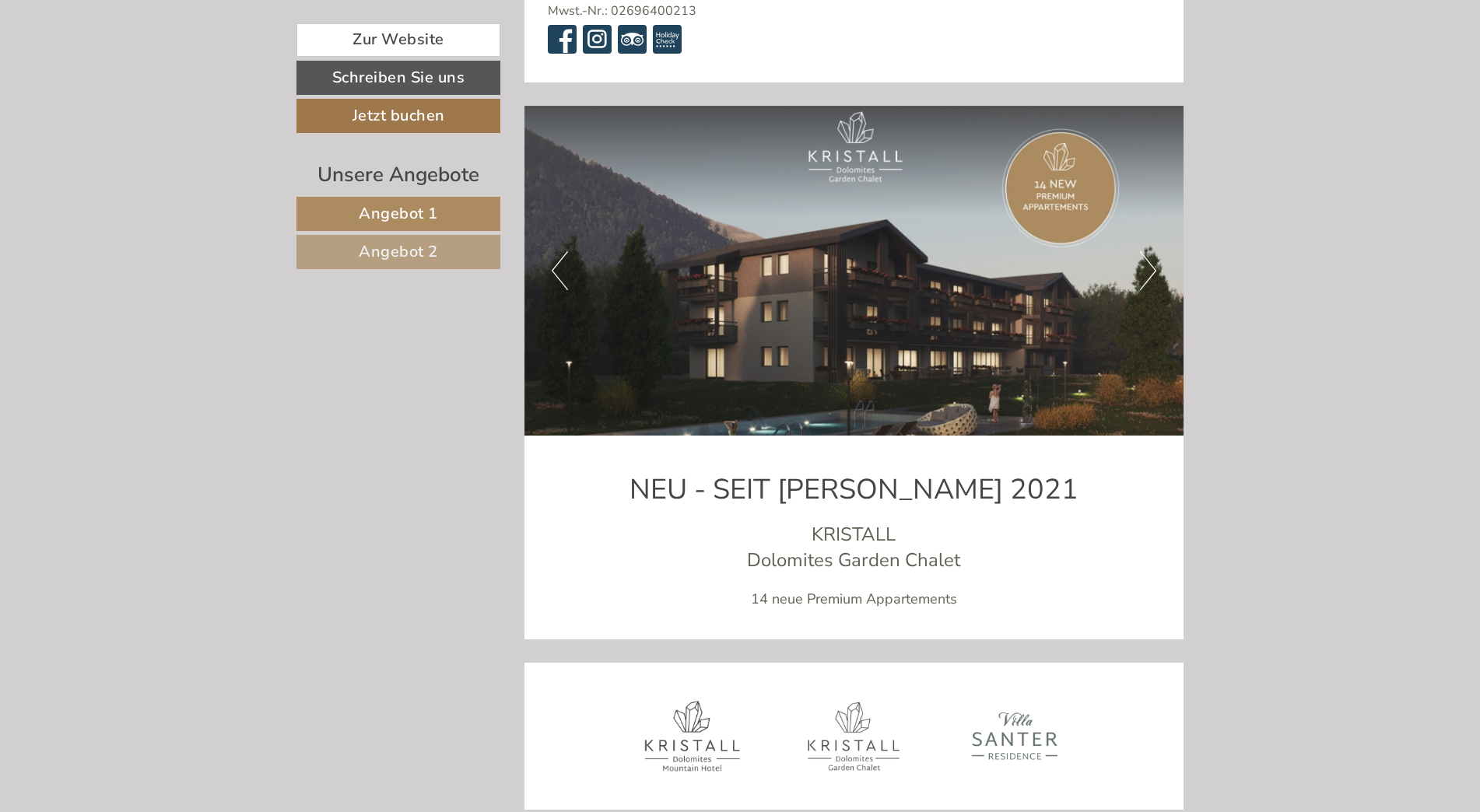
click at [1150, 251] on button "Next" at bounding box center [1148, 270] width 16 height 39
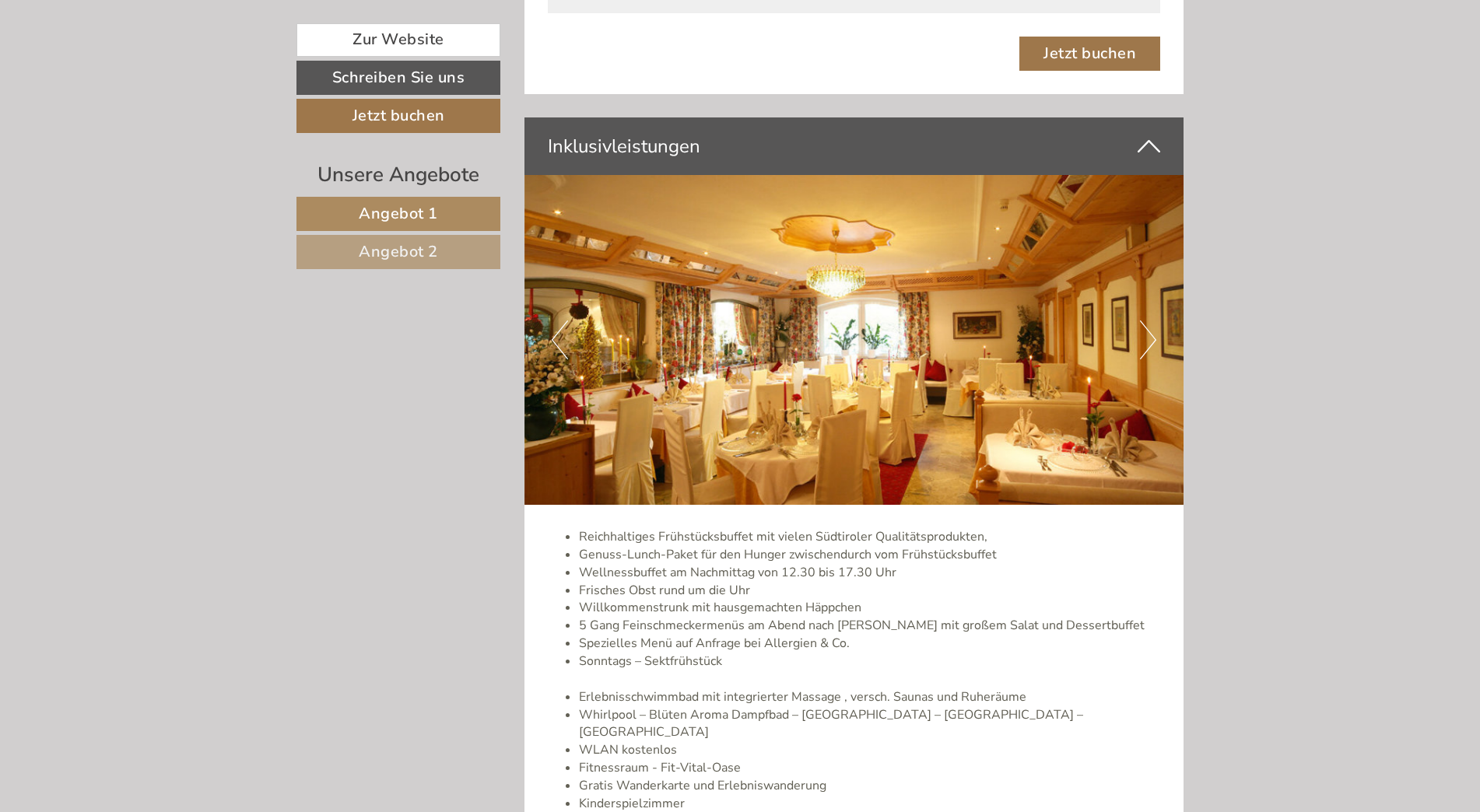
scroll to position [2990, 0]
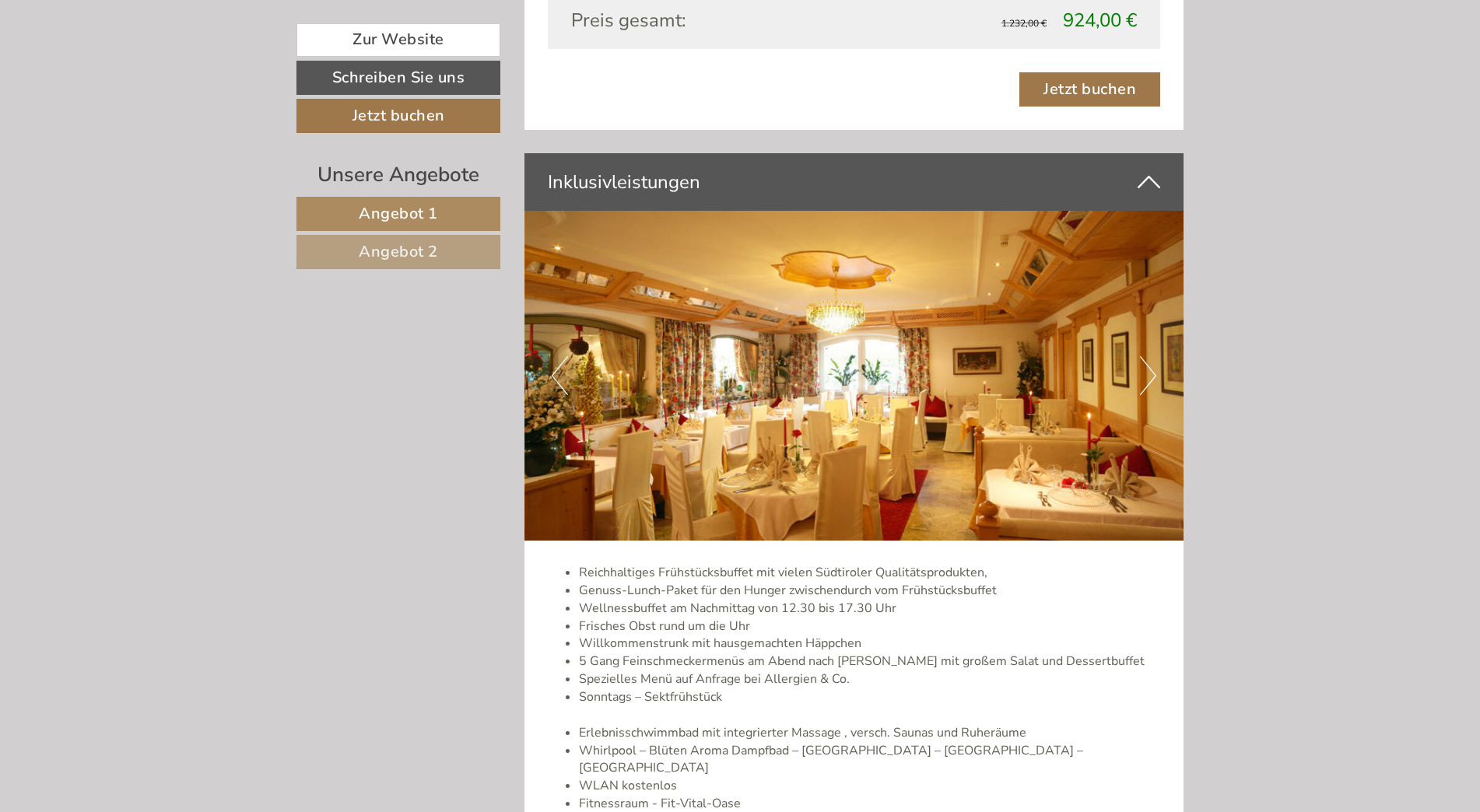
click at [1165, 375] on img at bounding box center [854, 375] width 660 height 330
click at [1155, 373] on button "Next" at bounding box center [1148, 375] width 16 height 39
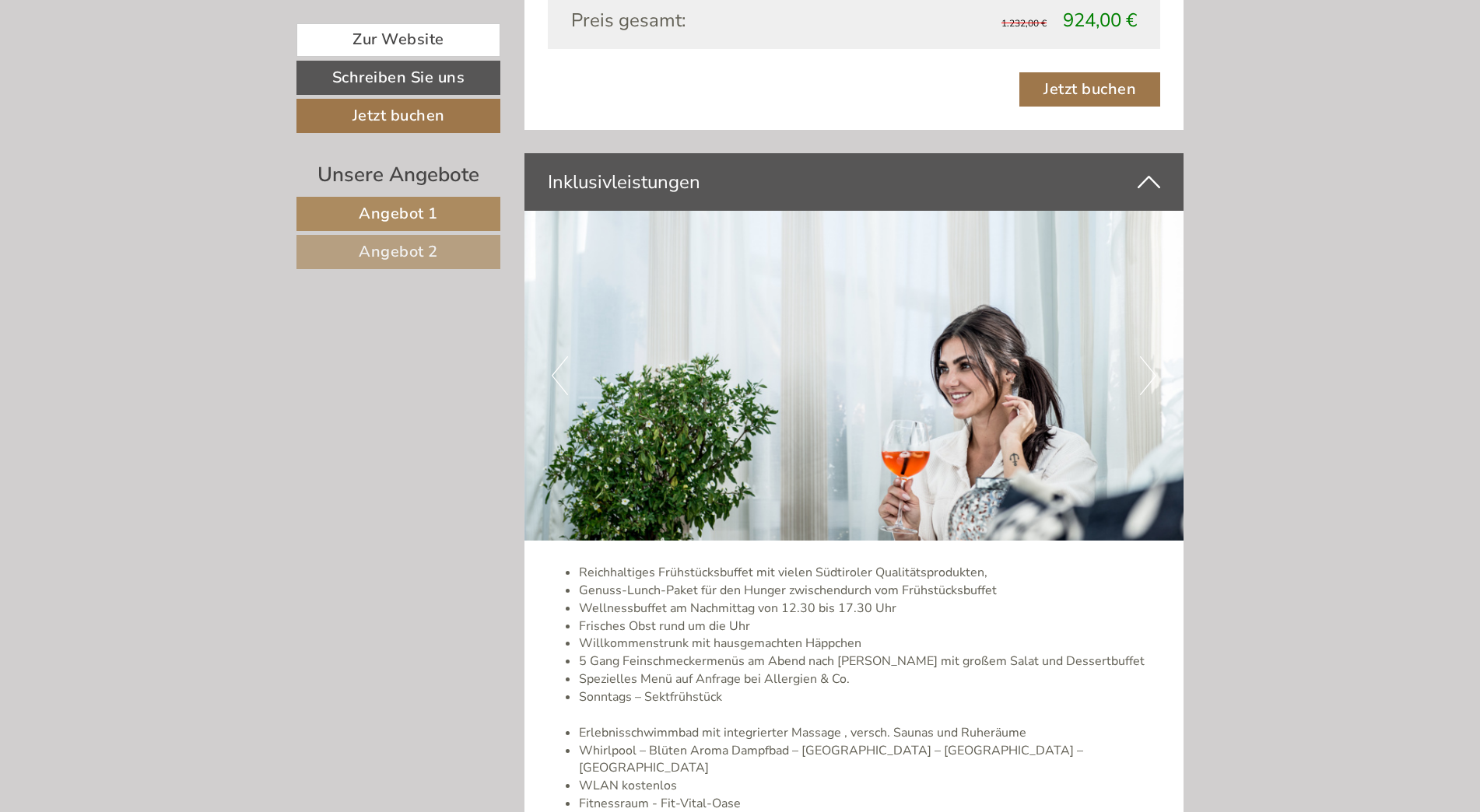
click at [1155, 373] on button "Next" at bounding box center [1148, 375] width 16 height 39
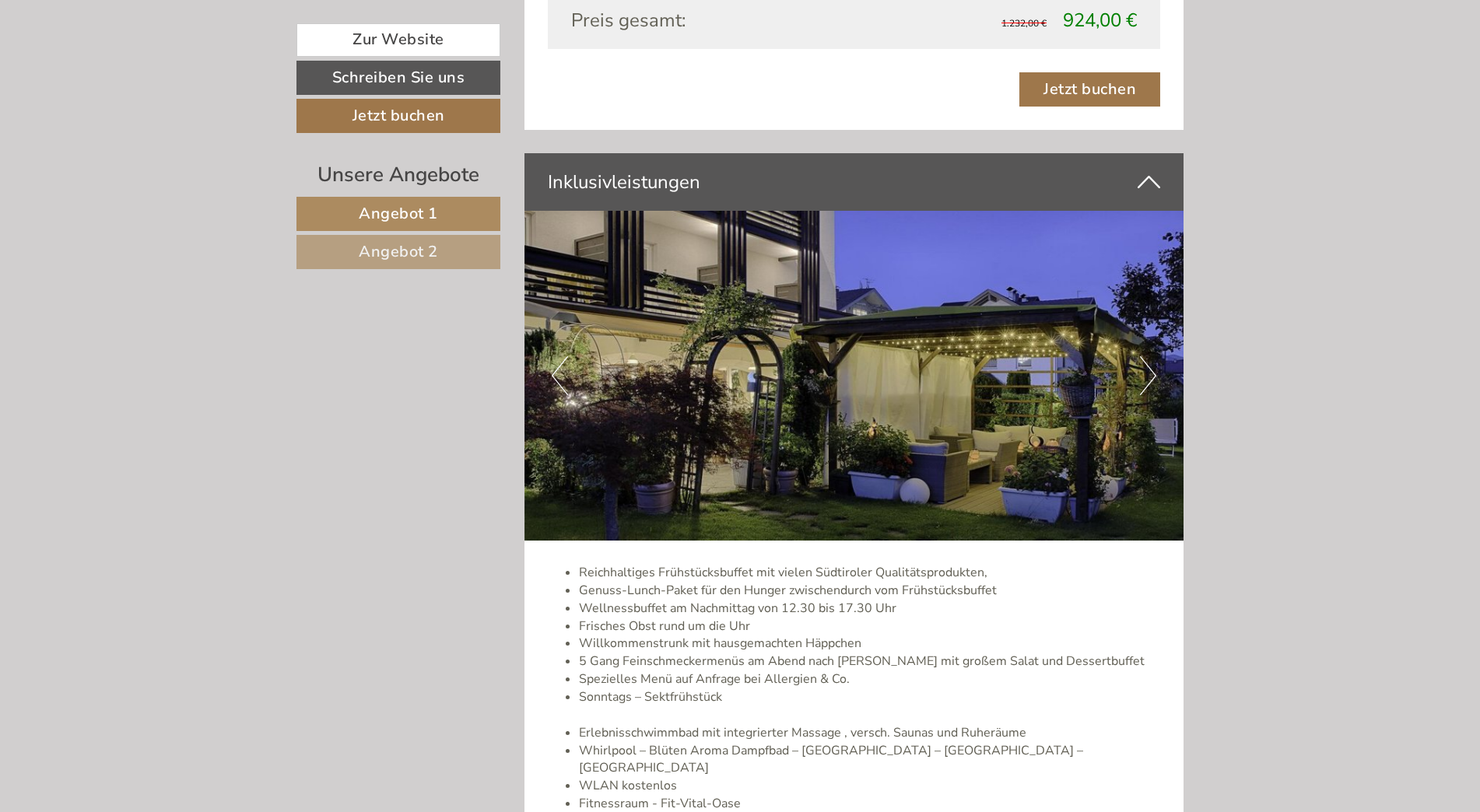
click at [1155, 373] on button "Next" at bounding box center [1148, 375] width 16 height 39
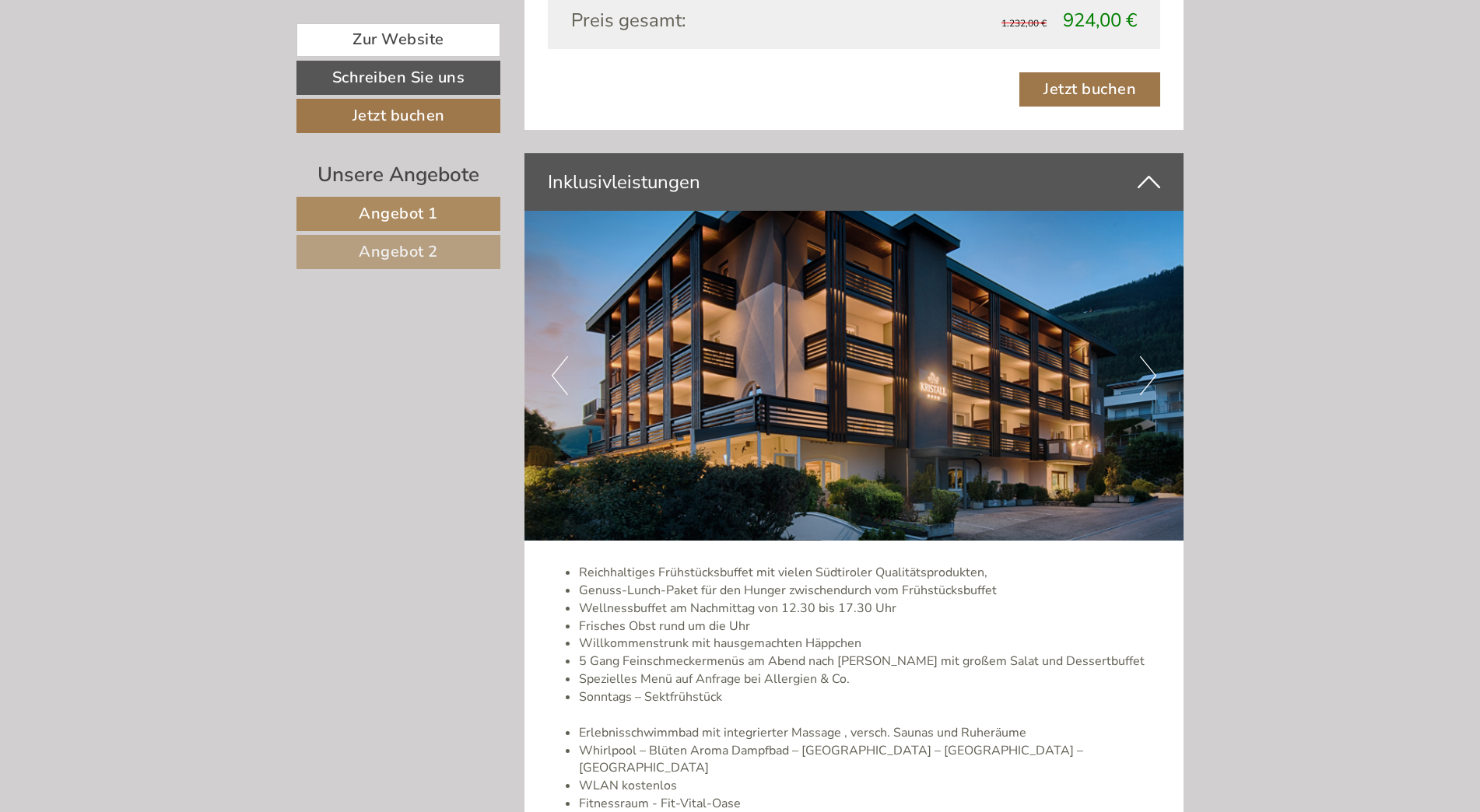
click at [1155, 373] on button "Next" at bounding box center [1148, 375] width 16 height 39
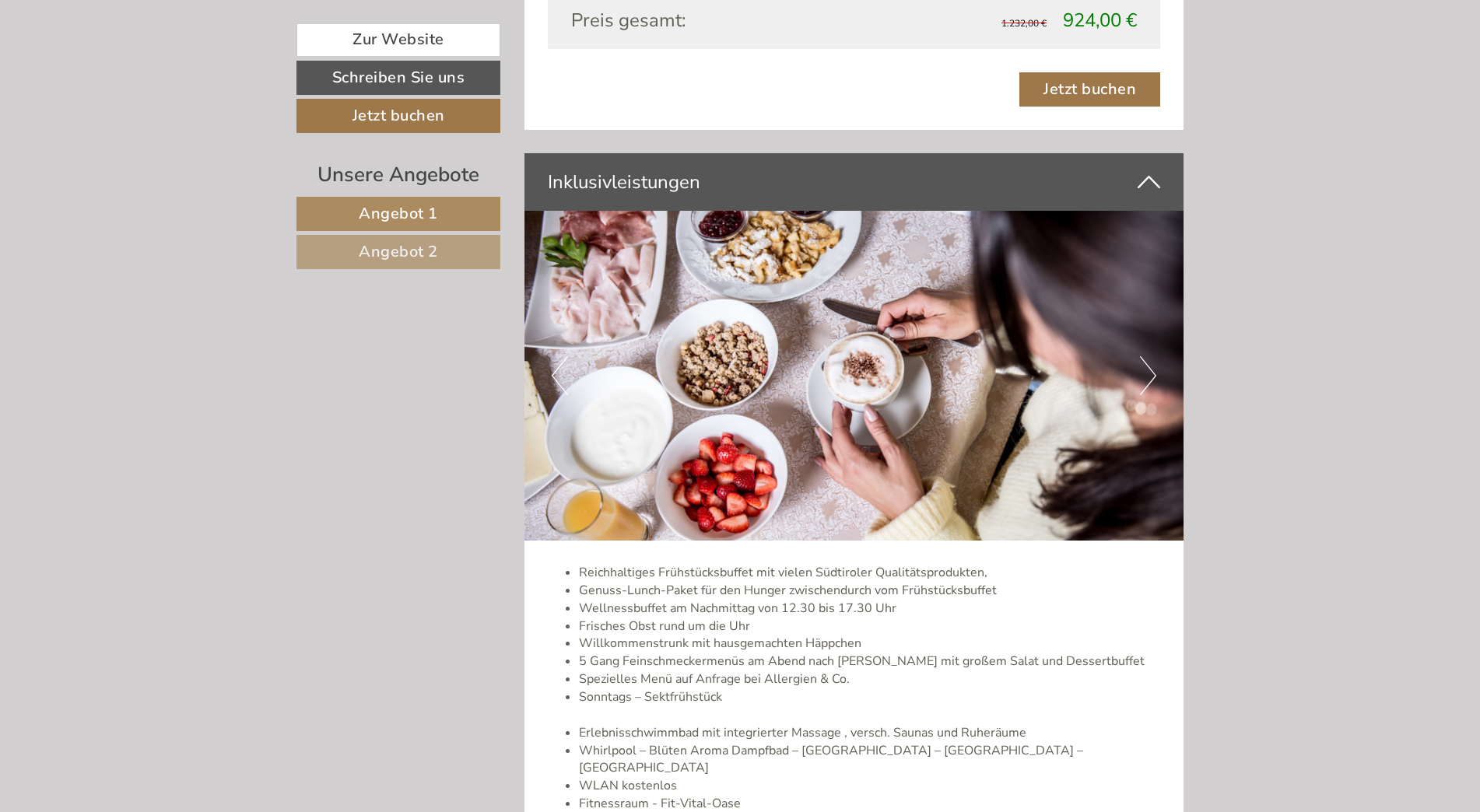
click at [1155, 373] on button "Next" at bounding box center [1148, 375] width 16 height 39
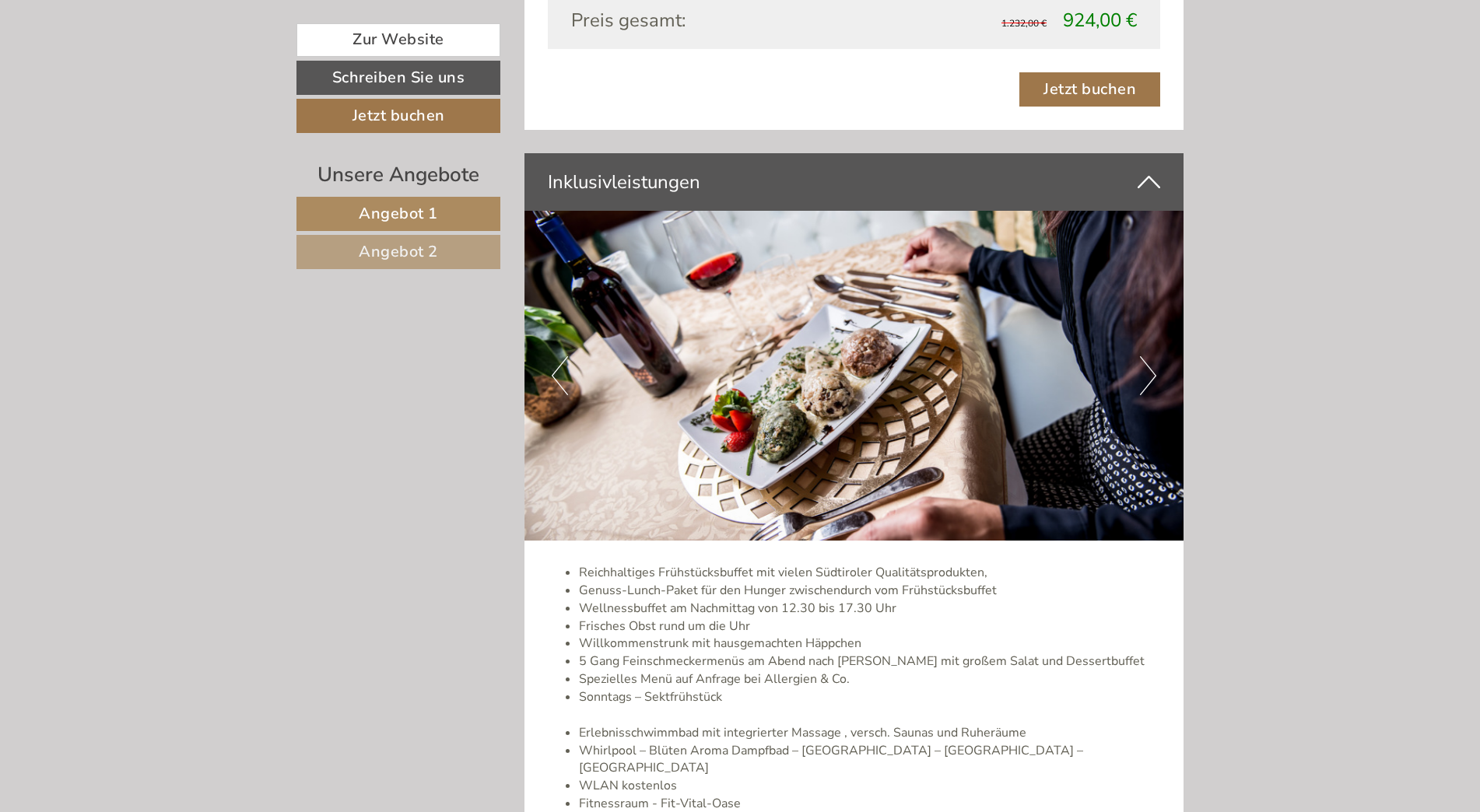
click at [1155, 373] on button "Next" at bounding box center [1148, 375] width 16 height 39
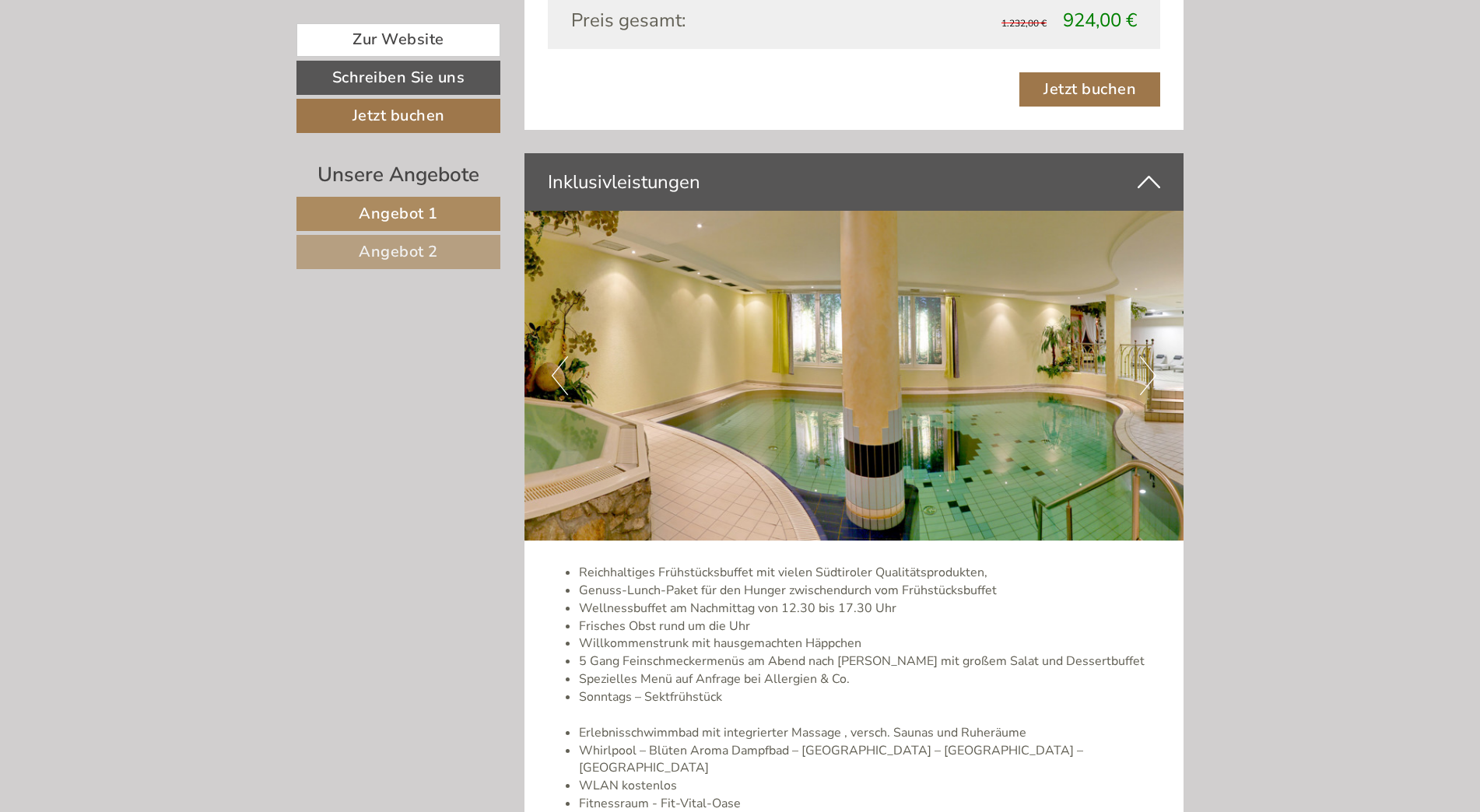
click at [1155, 373] on button "Next" at bounding box center [1148, 375] width 16 height 39
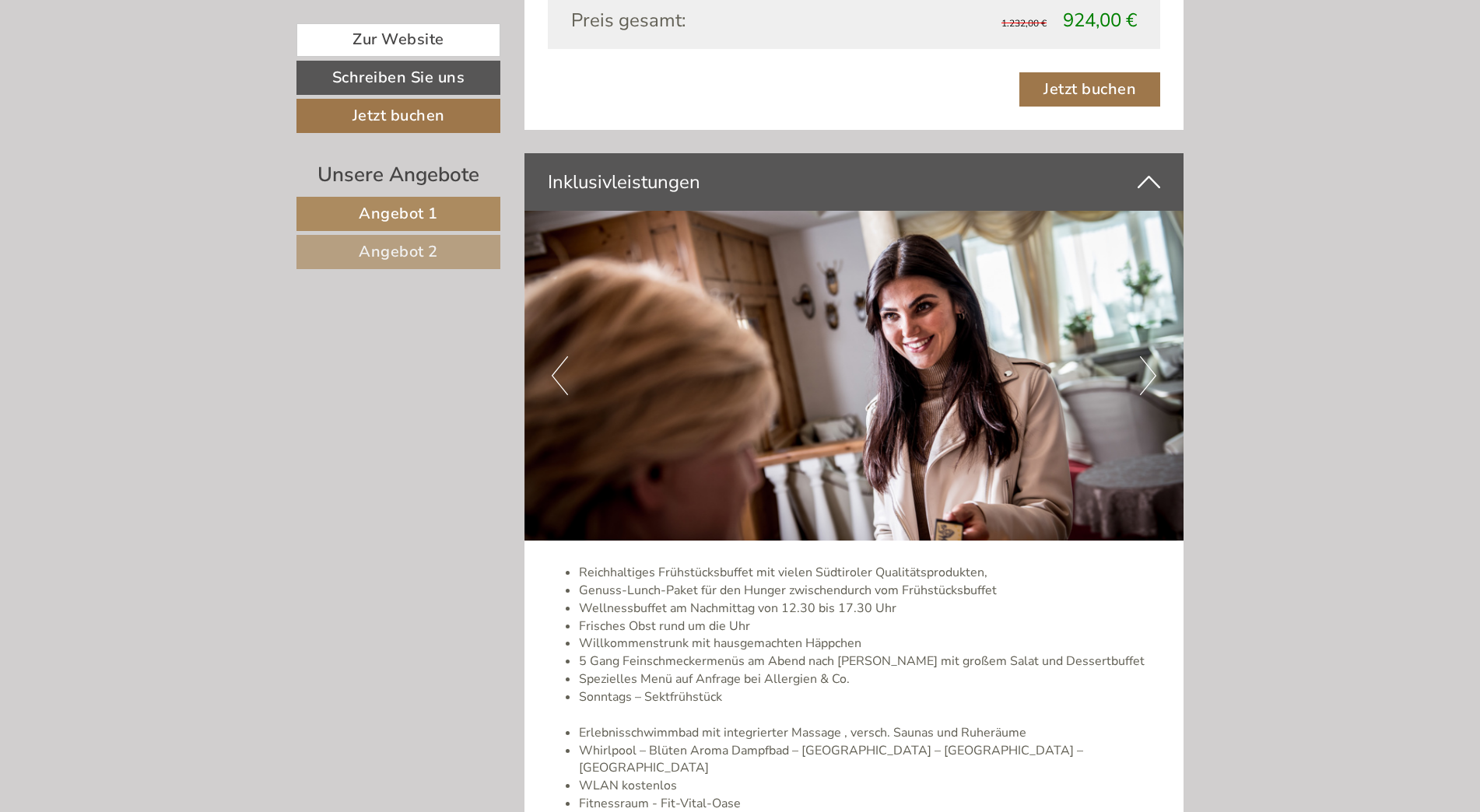
click at [1155, 373] on button "Next" at bounding box center [1148, 375] width 16 height 39
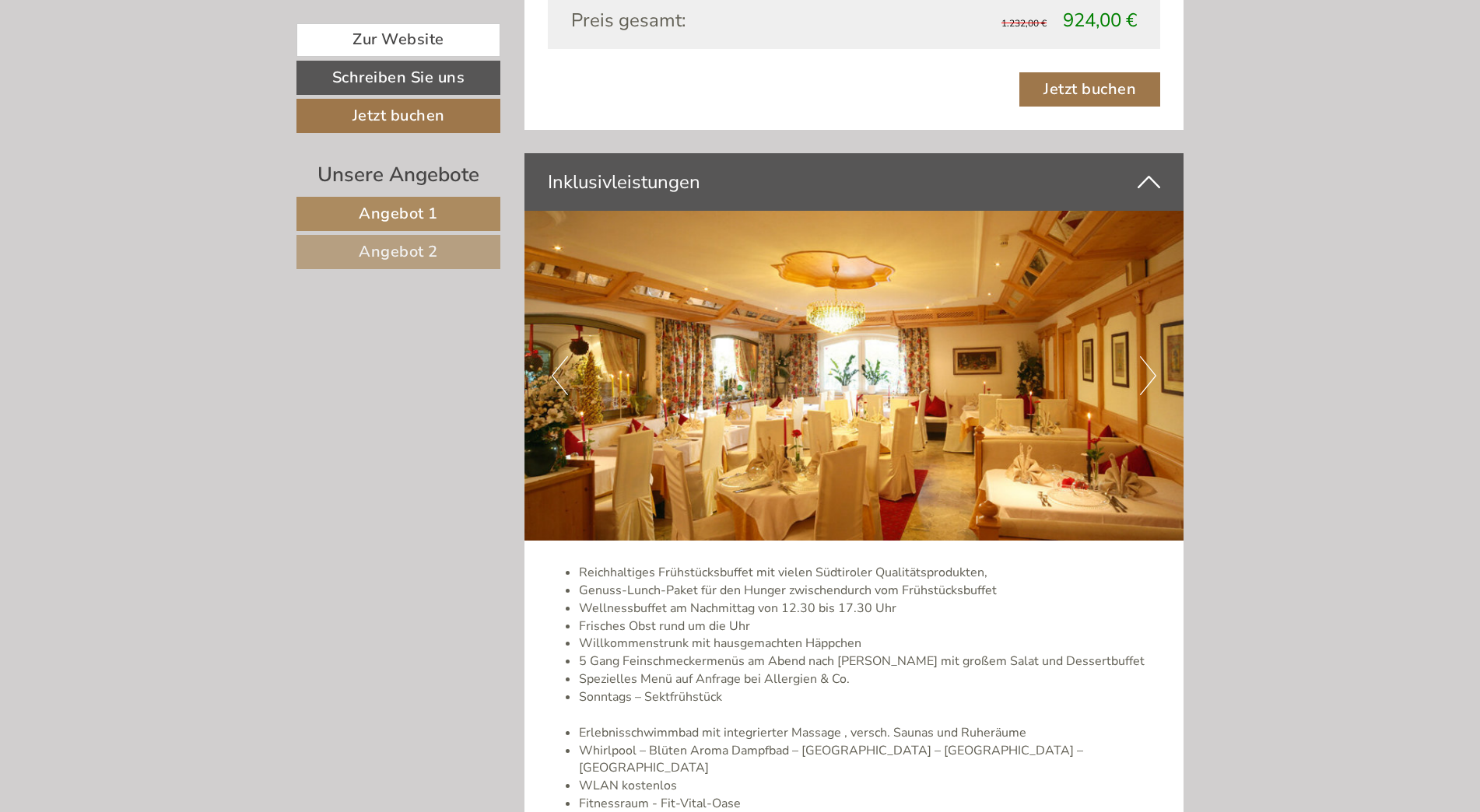
click at [1155, 373] on button "Next" at bounding box center [1148, 375] width 16 height 39
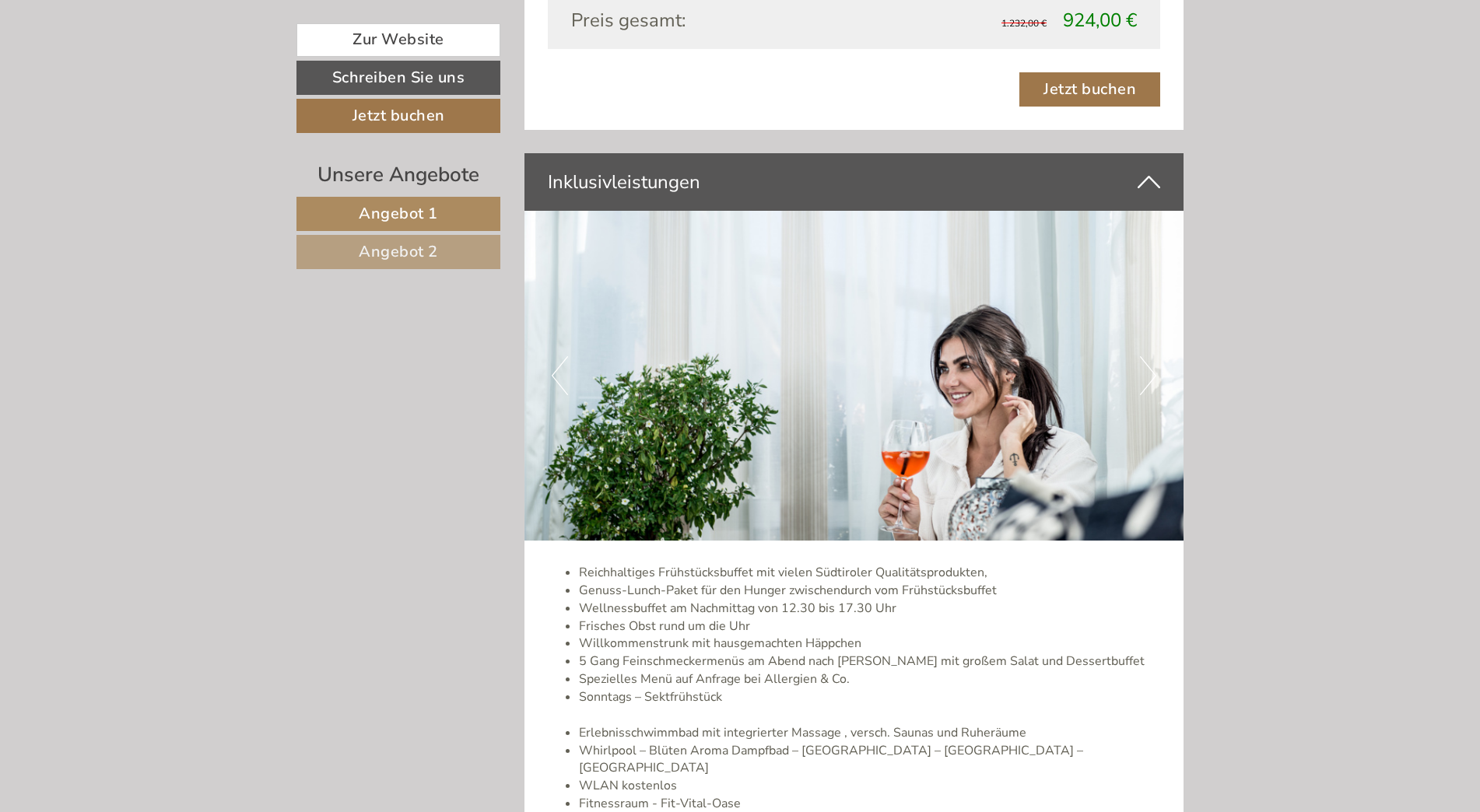
click at [1155, 373] on button "Next" at bounding box center [1148, 375] width 16 height 39
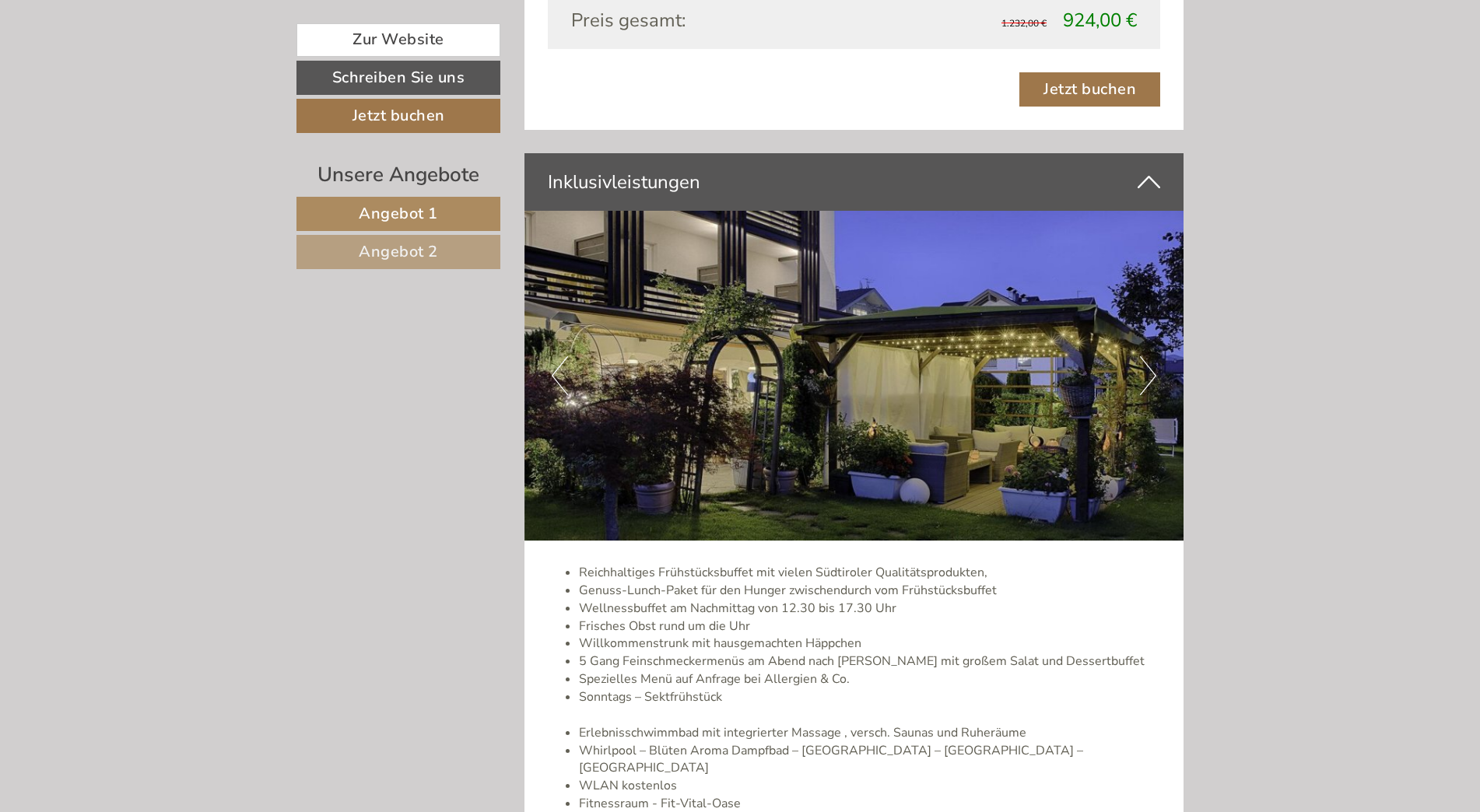
click at [1155, 373] on button "Next" at bounding box center [1148, 375] width 16 height 39
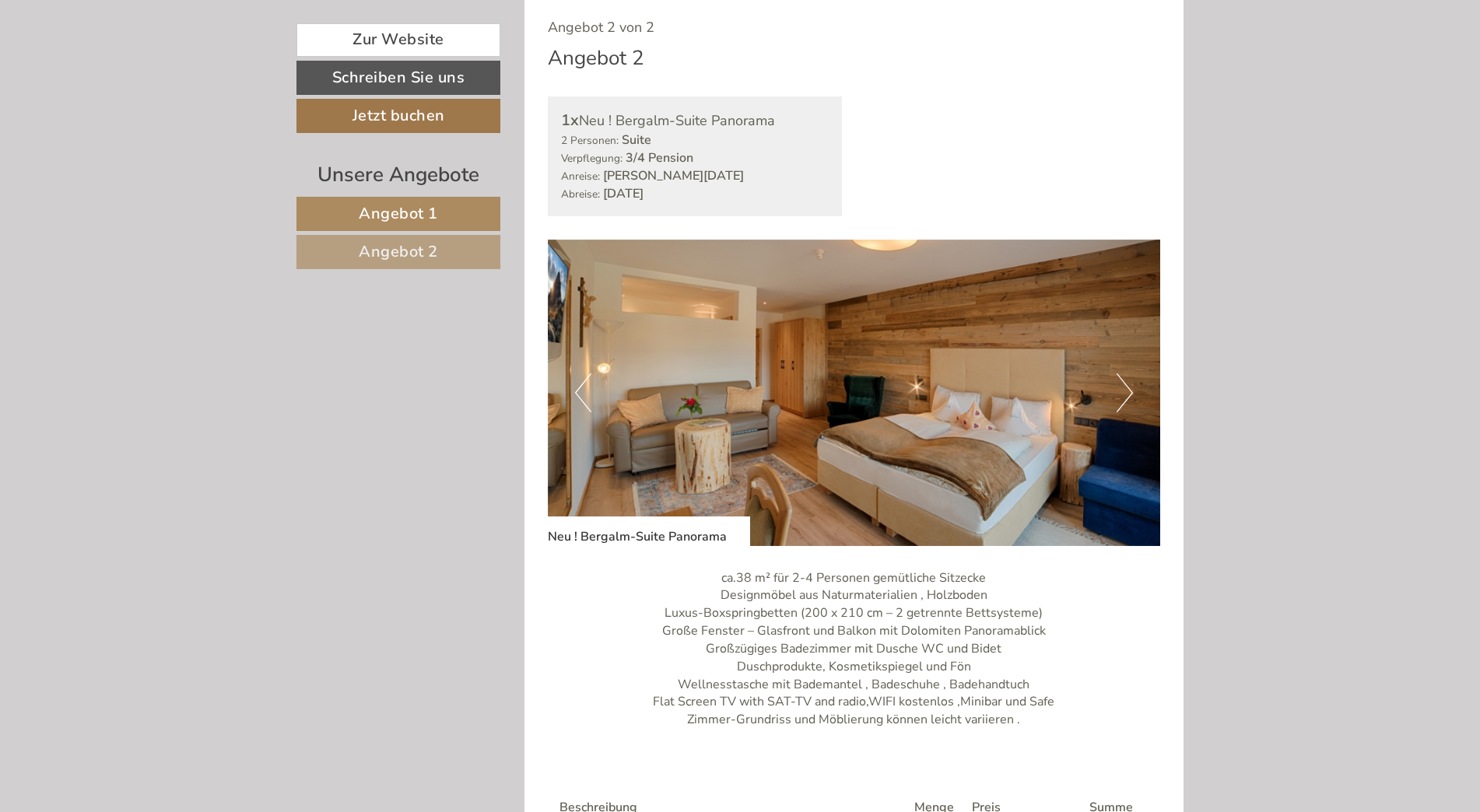
scroll to position [1978, 0]
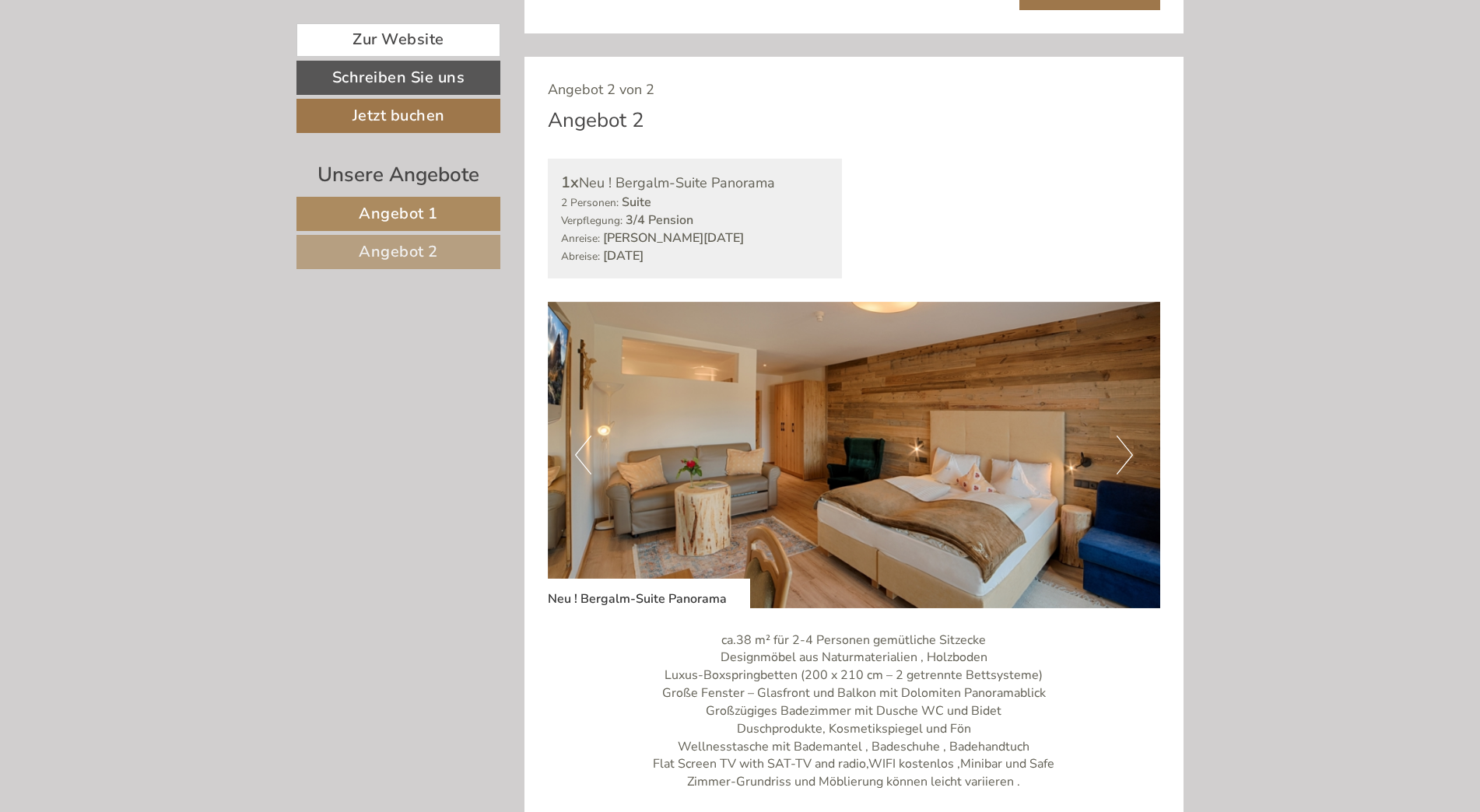
click at [1127, 459] on button "Next" at bounding box center [1126, 455] width 16 height 39
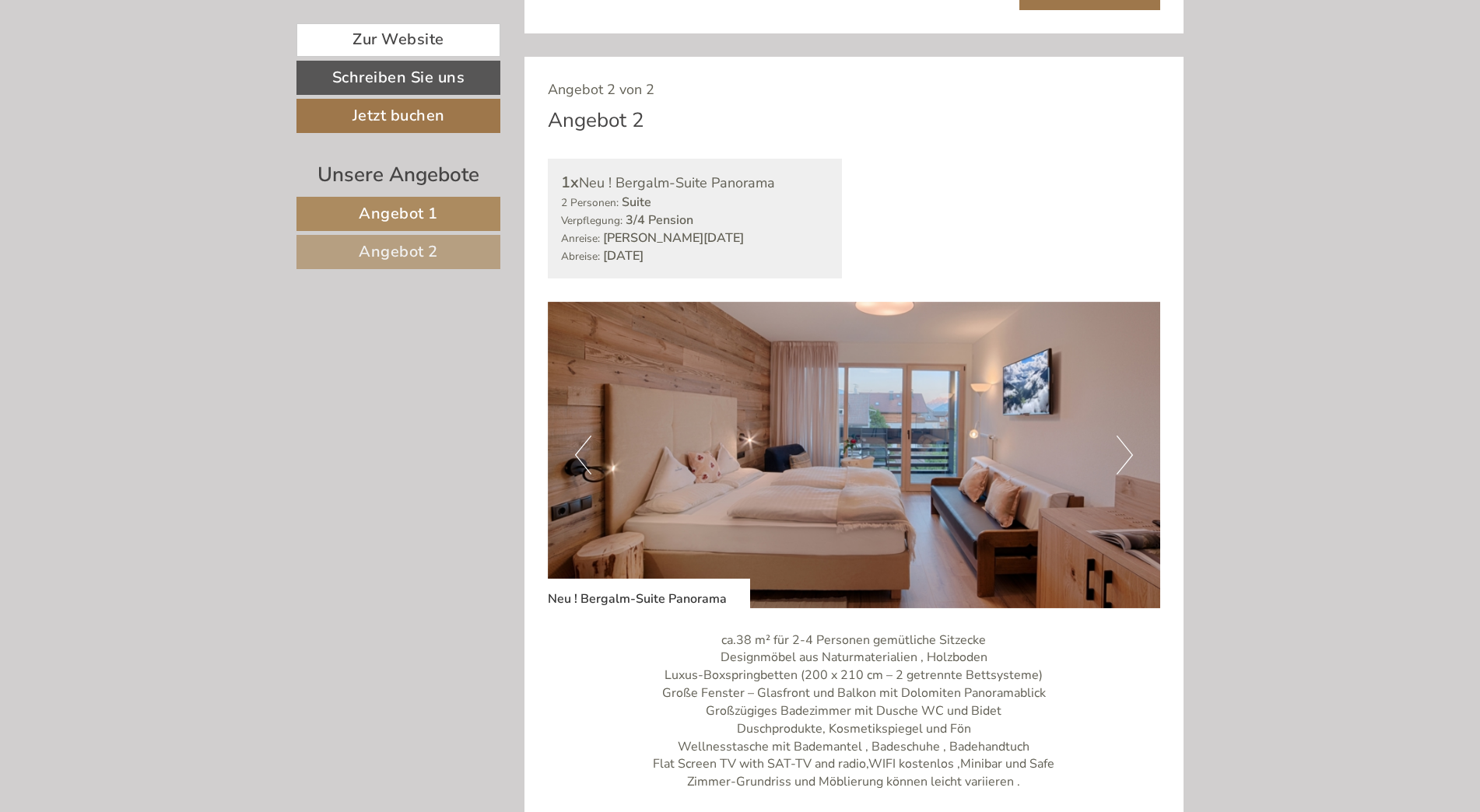
click at [1127, 459] on button "Next" at bounding box center [1126, 455] width 16 height 39
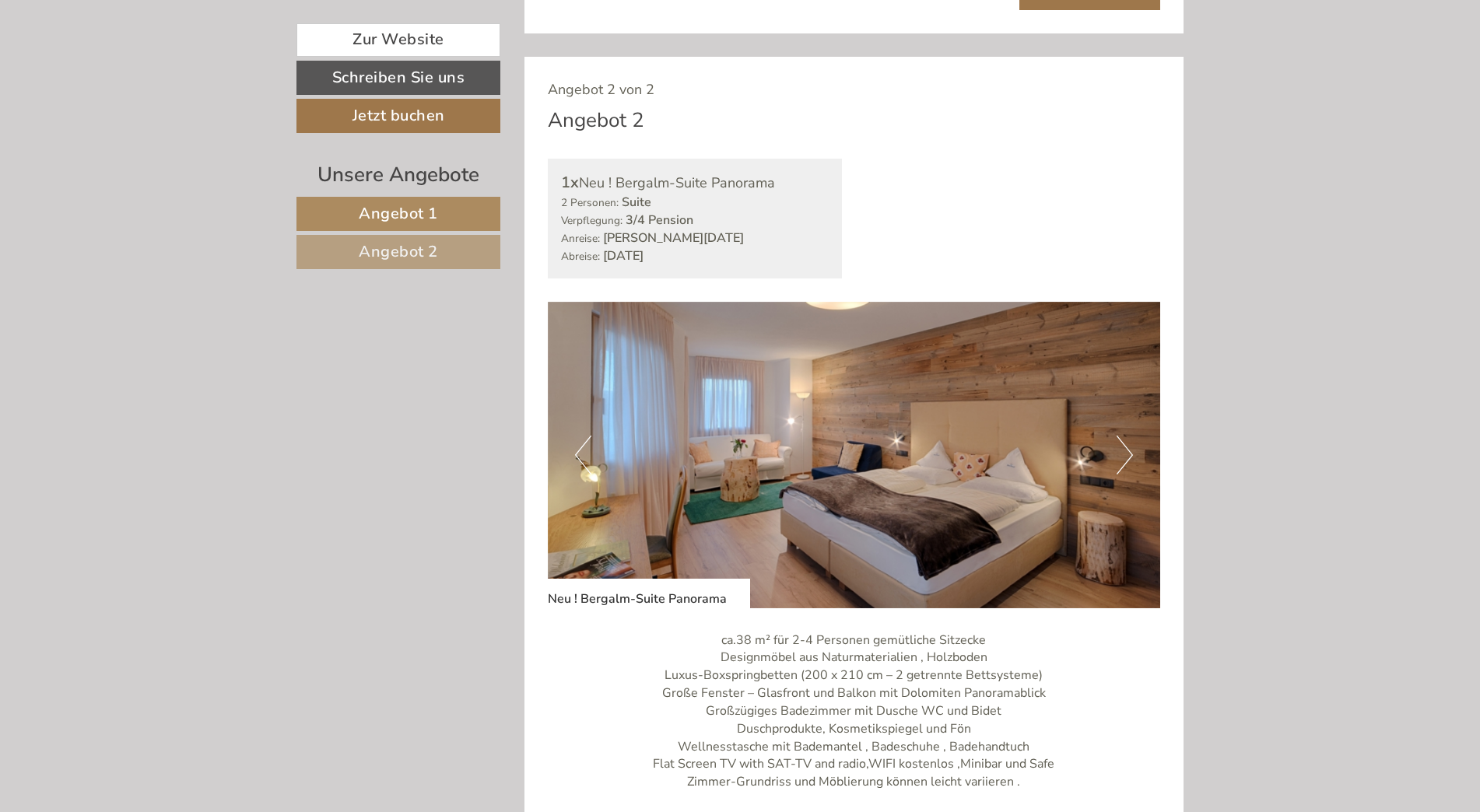
click at [1127, 459] on button "Next" at bounding box center [1126, 455] width 16 height 39
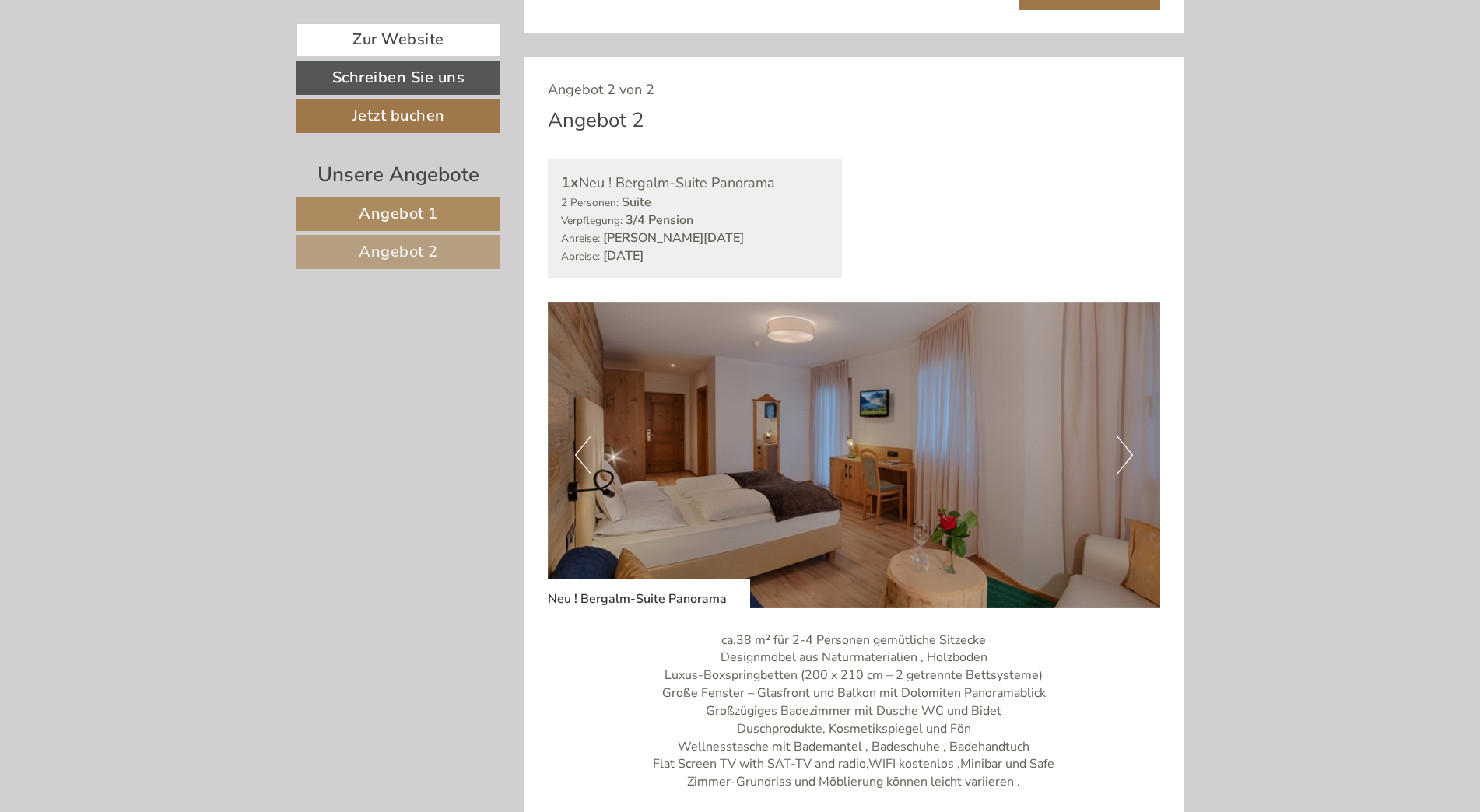
click at [1126, 457] on button "Next" at bounding box center [1126, 455] width 16 height 39
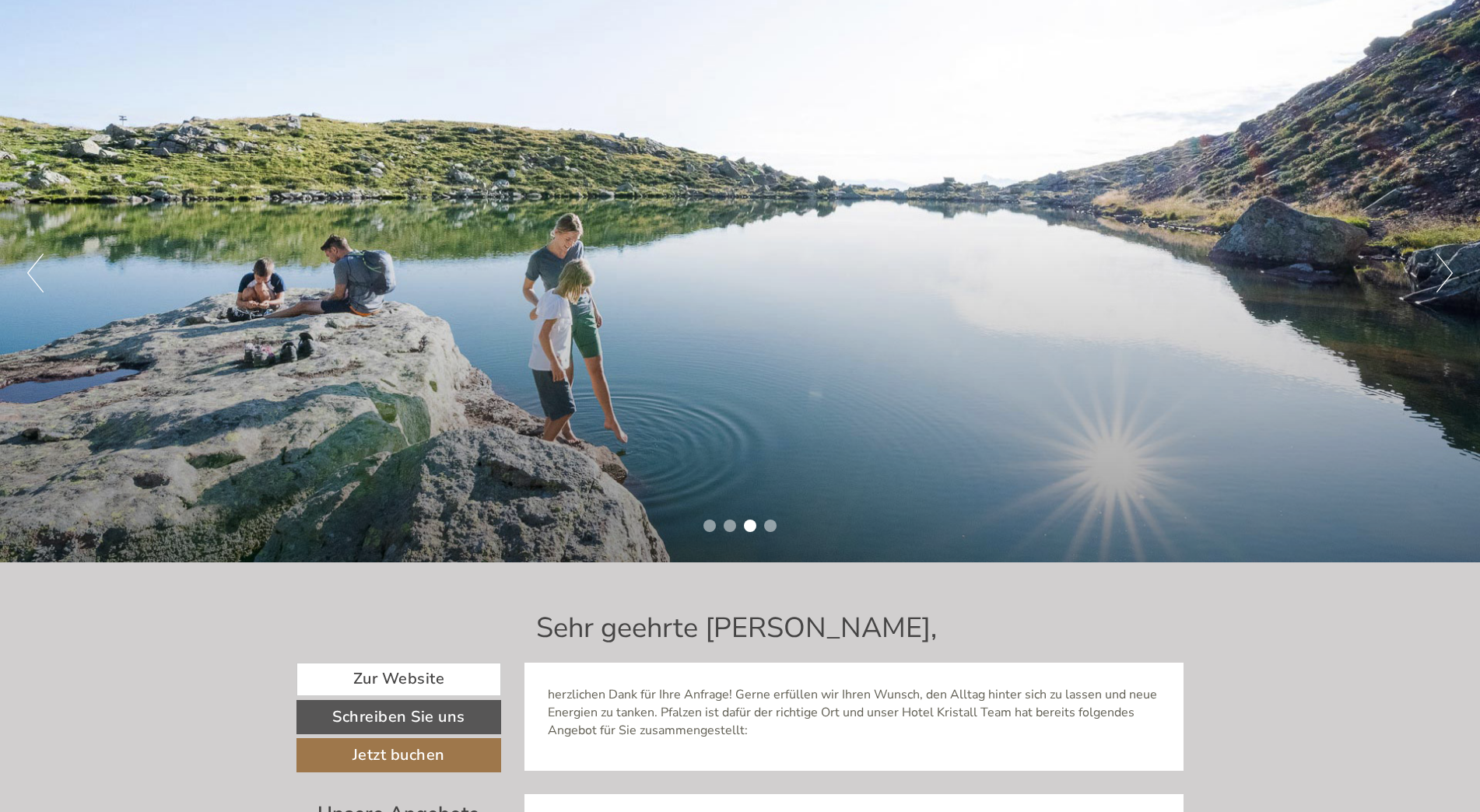
scroll to position [0, 0]
